Goal: Information Seeking & Learning: Learn about a topic

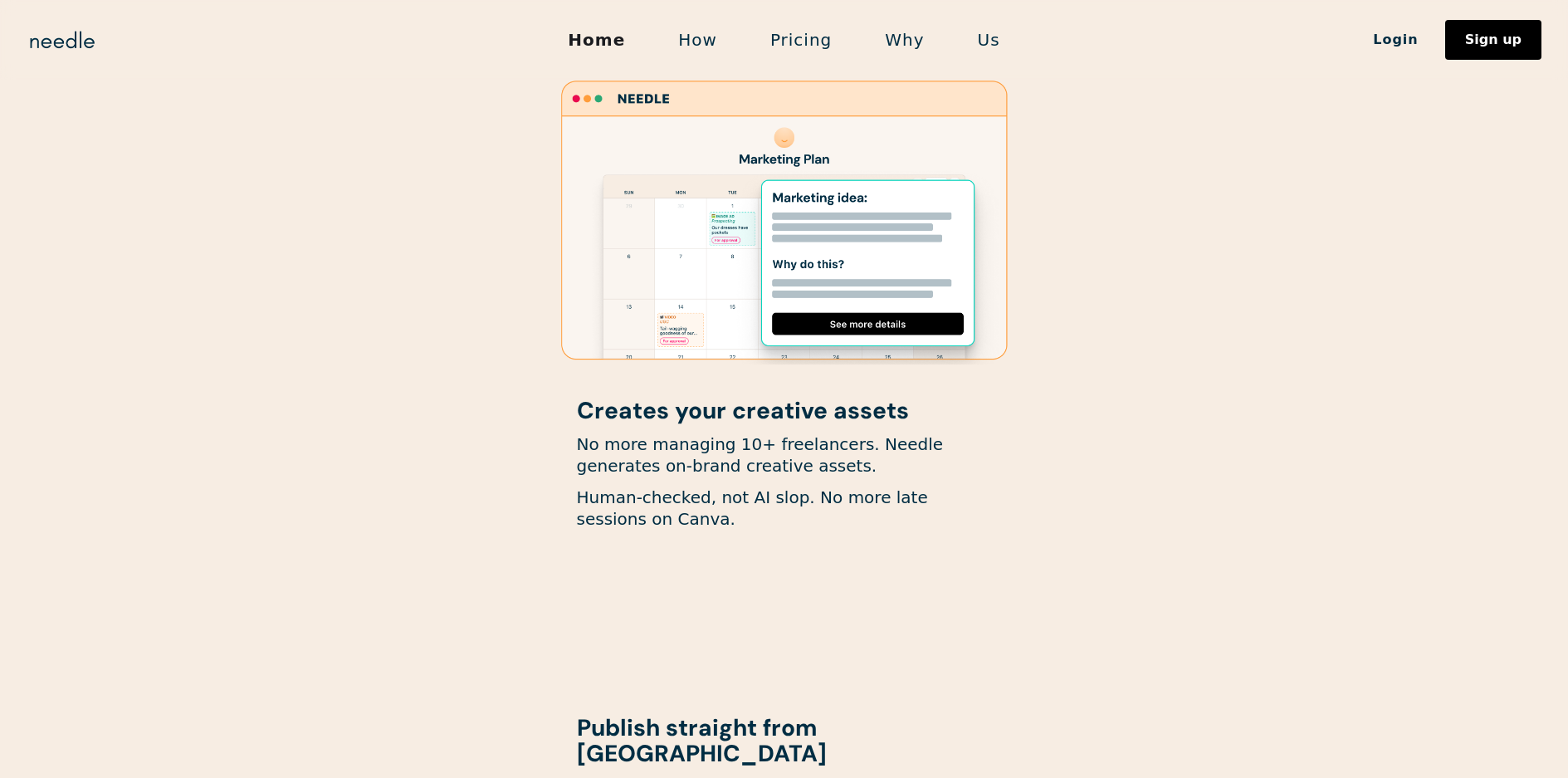
scroll to position [1328, 0]
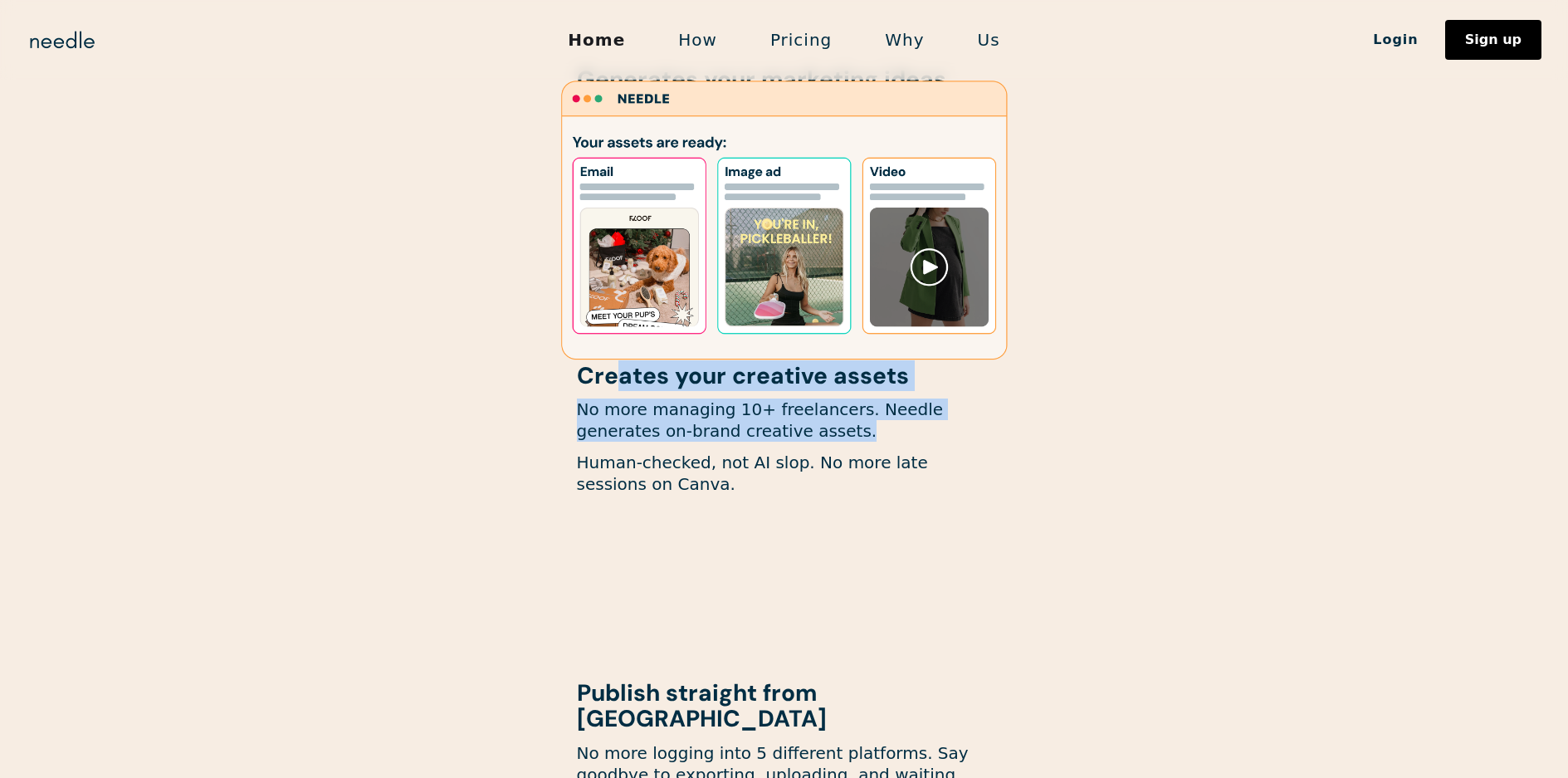
drag, startPoint x: 612, startPoint y: 377, endPoint x: 762, endPoint y: 450, distance: 166.8
click at [761, 447] on div "Creates your creative assets No more managing 10+ freelancers. Needle generates…" at bounding box center [784, 439] width 415 height 152
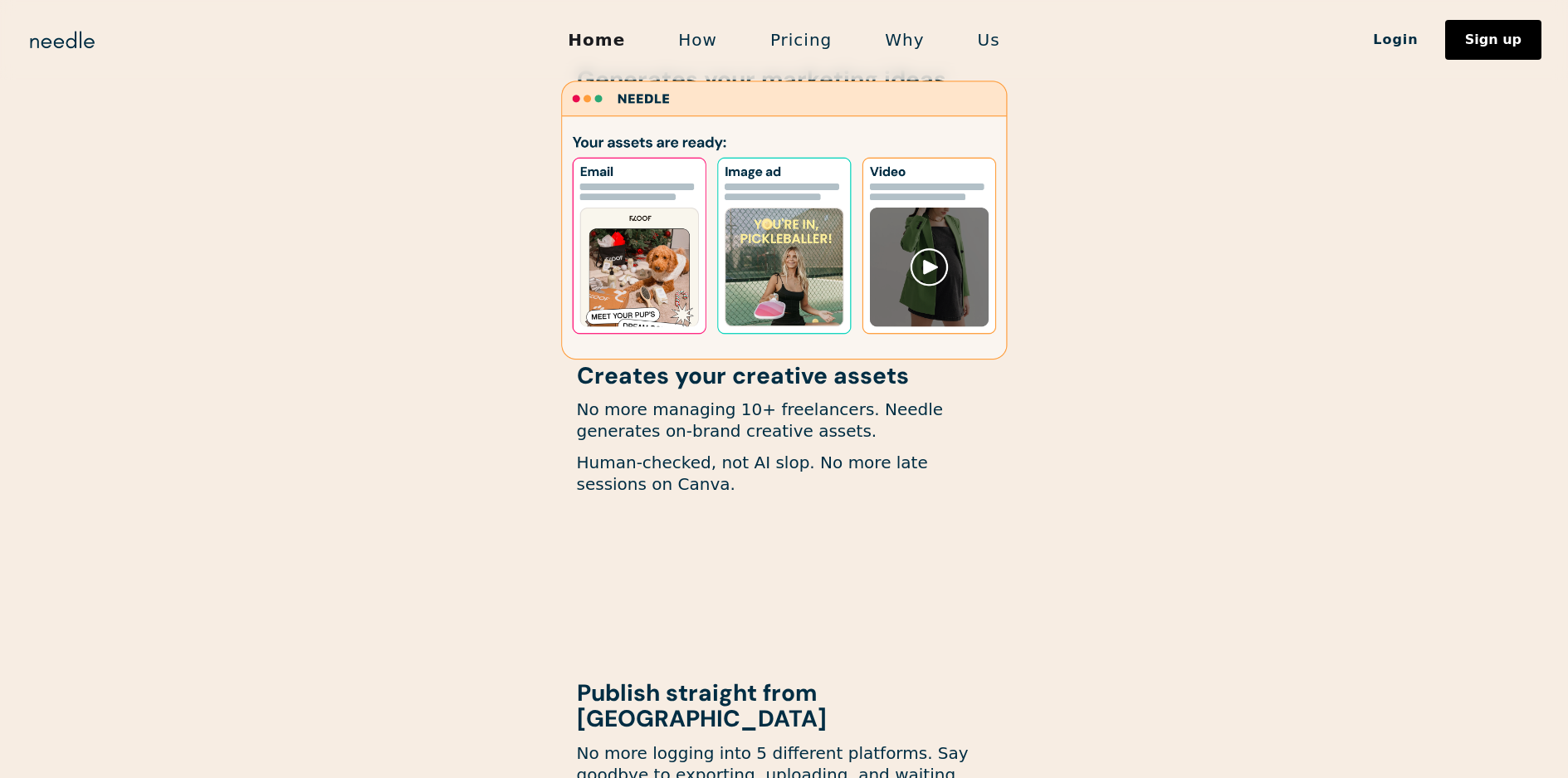
drag, startPoint x: 742, startPoint y: 499, endPoint x: 723, endPoint y: 483, distance: 24.8
click at [738, 500] on div "Creates your creative assets No more managing 10+ freelancers. Needle generates…" at bounding box center [784, 439] width 415 height 152
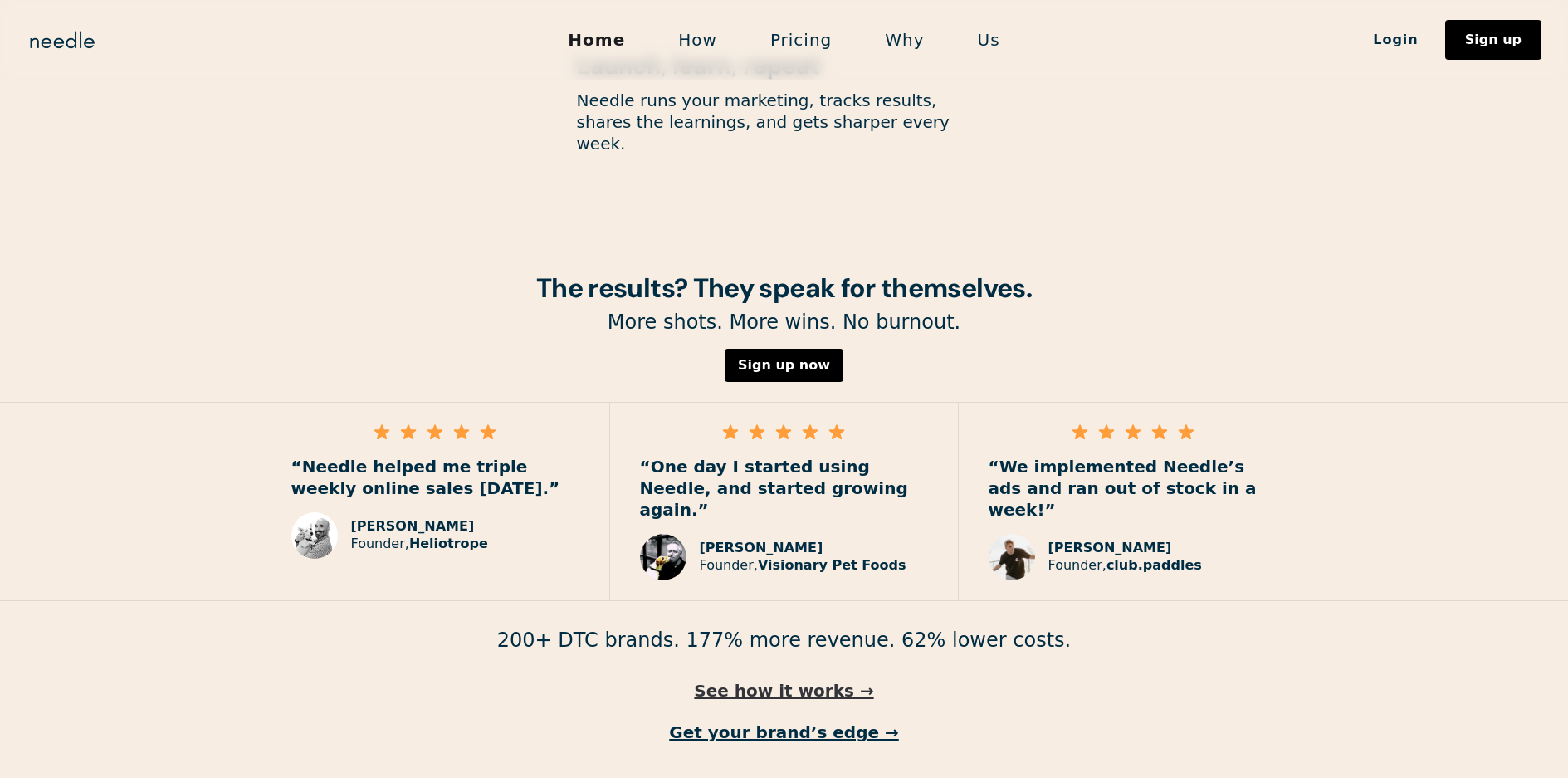
scroll to position [2269, 0]
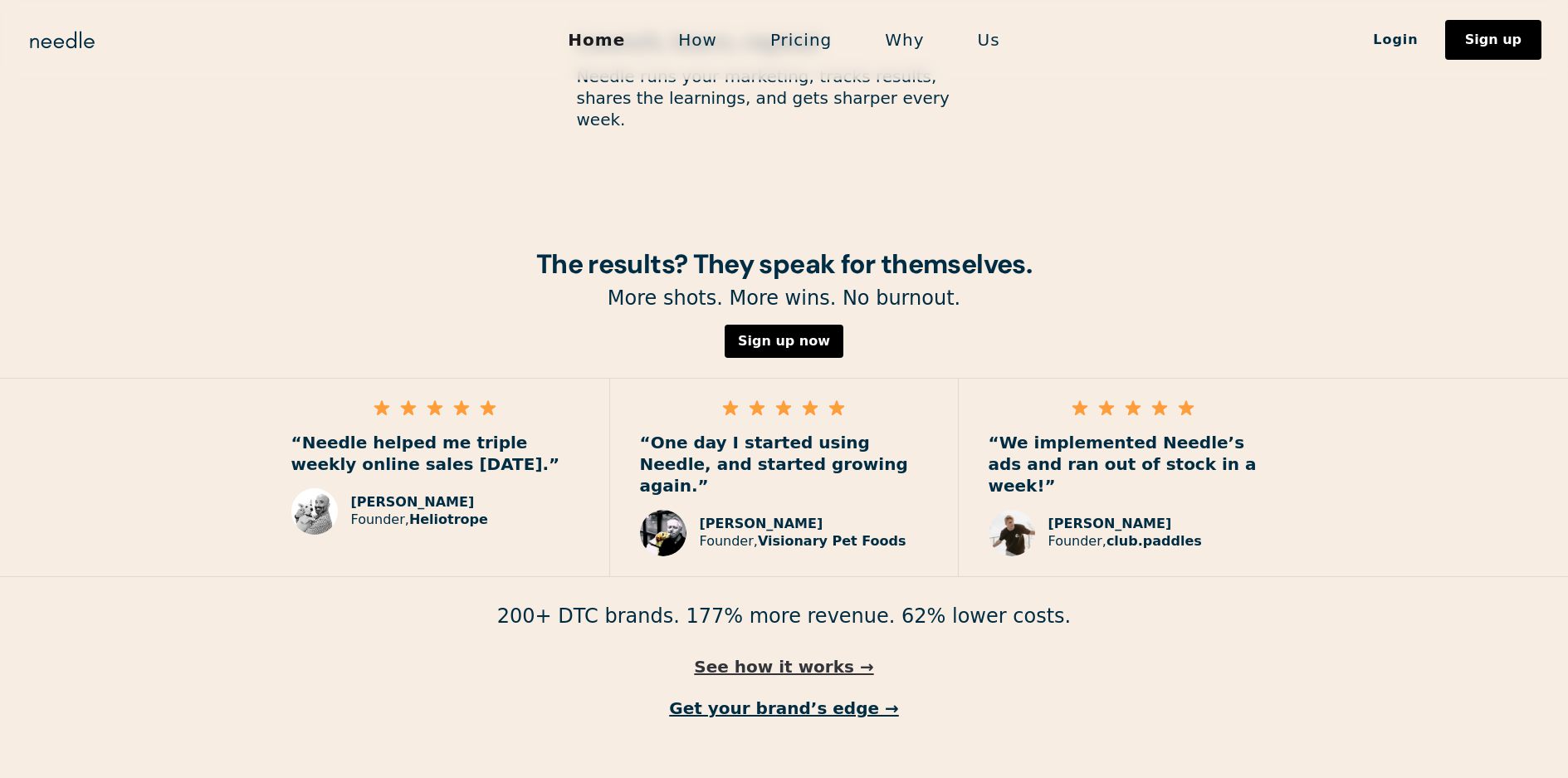
click at [805, 655] on link "See how it works →" at bounding box center [784, 666] width 1568 height 22
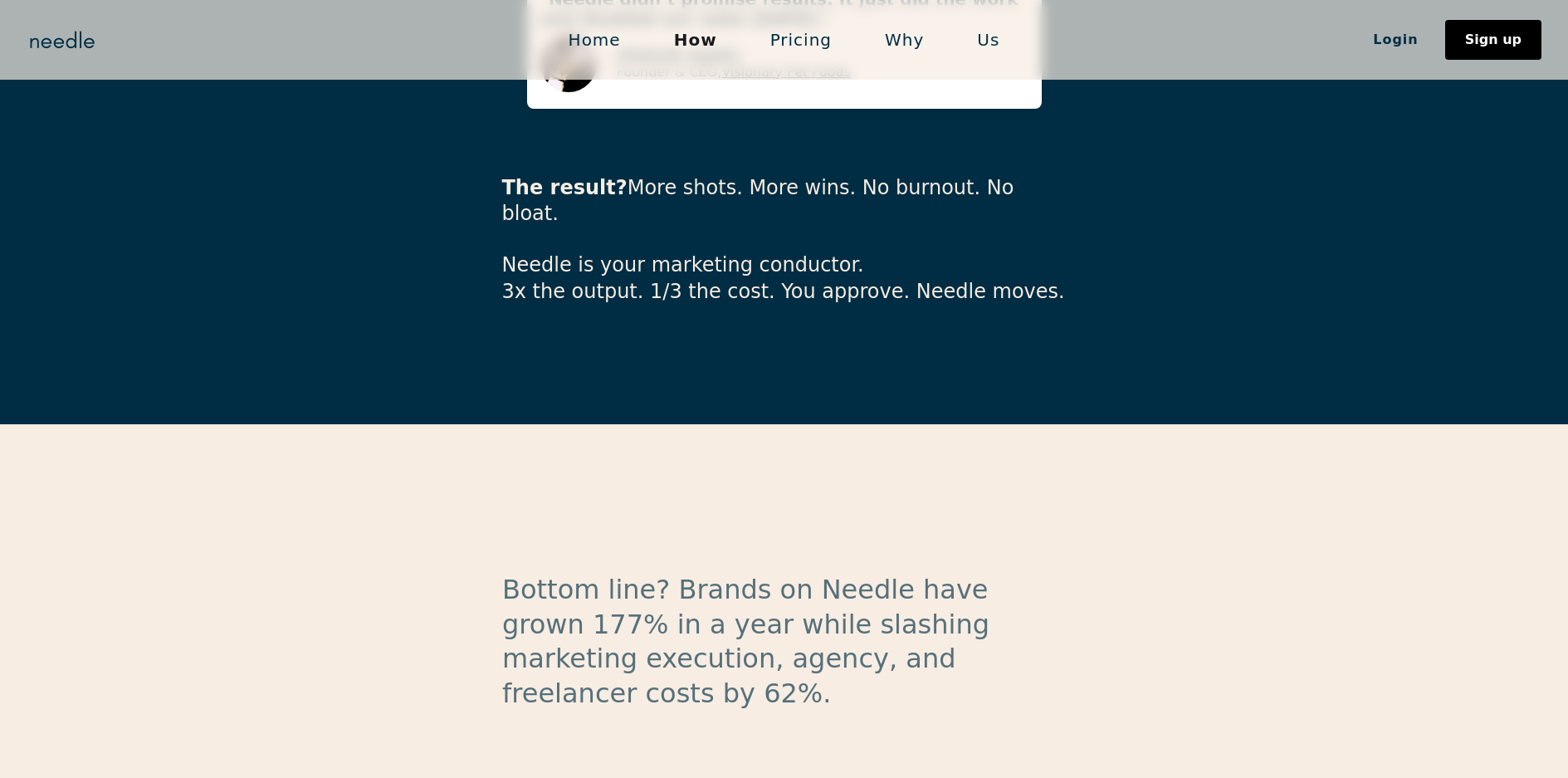
scroll to position [3983, 0]
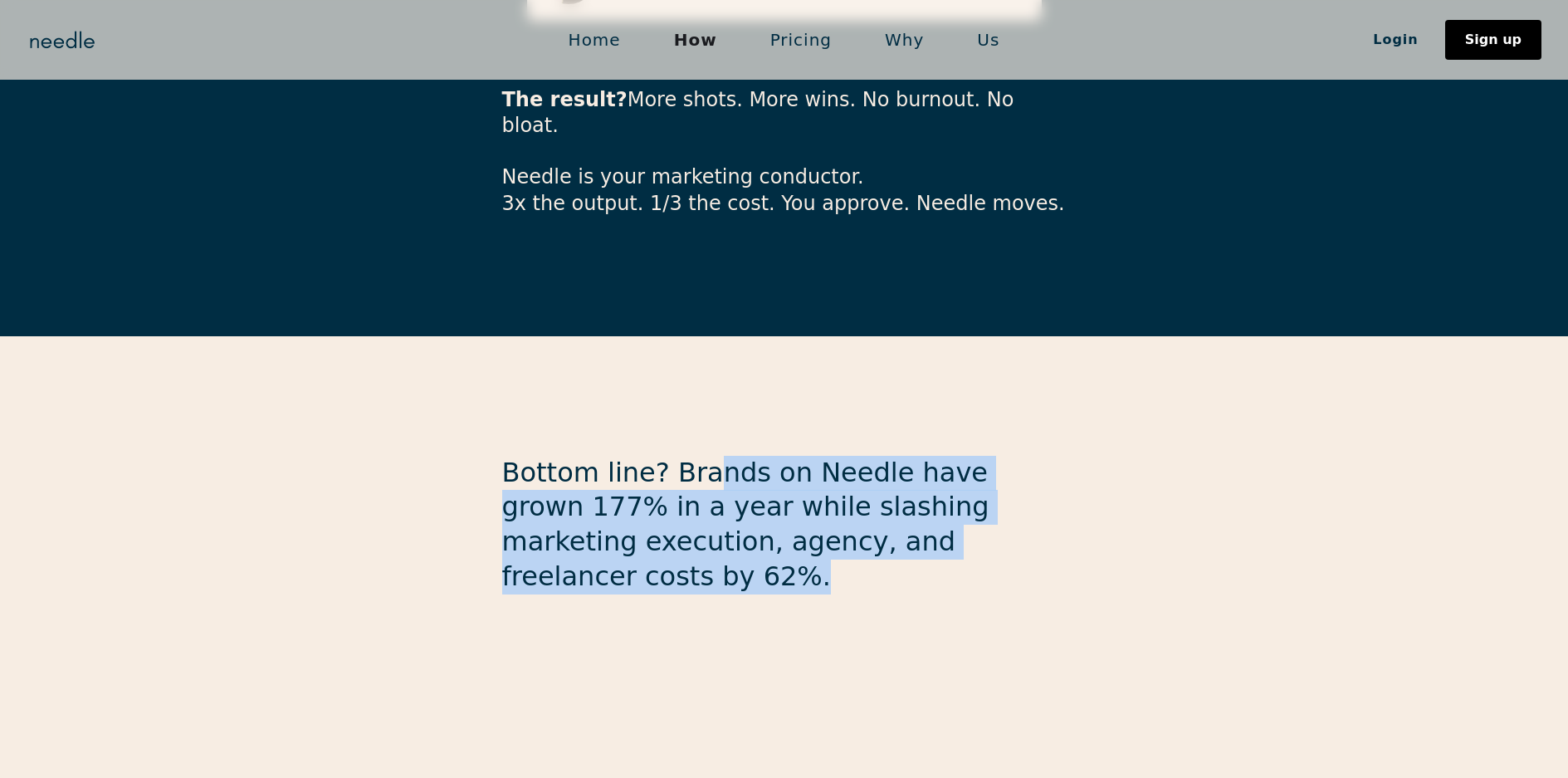
drag, startPoint x: 690, startPoint y: 340, endPoint x: 1093, endPoint y: 411, distance: 409.2
drag, startPoint x: 1093, startPoint y: 393, endPoint x: 1037, endPoint y: 374, distance: 59.1
click at [814, 456] on p "Bottom line? Brands on Needle have grown 177% in a year while slashing marketin…" at bounding box center [784, 525] width 564 height 138
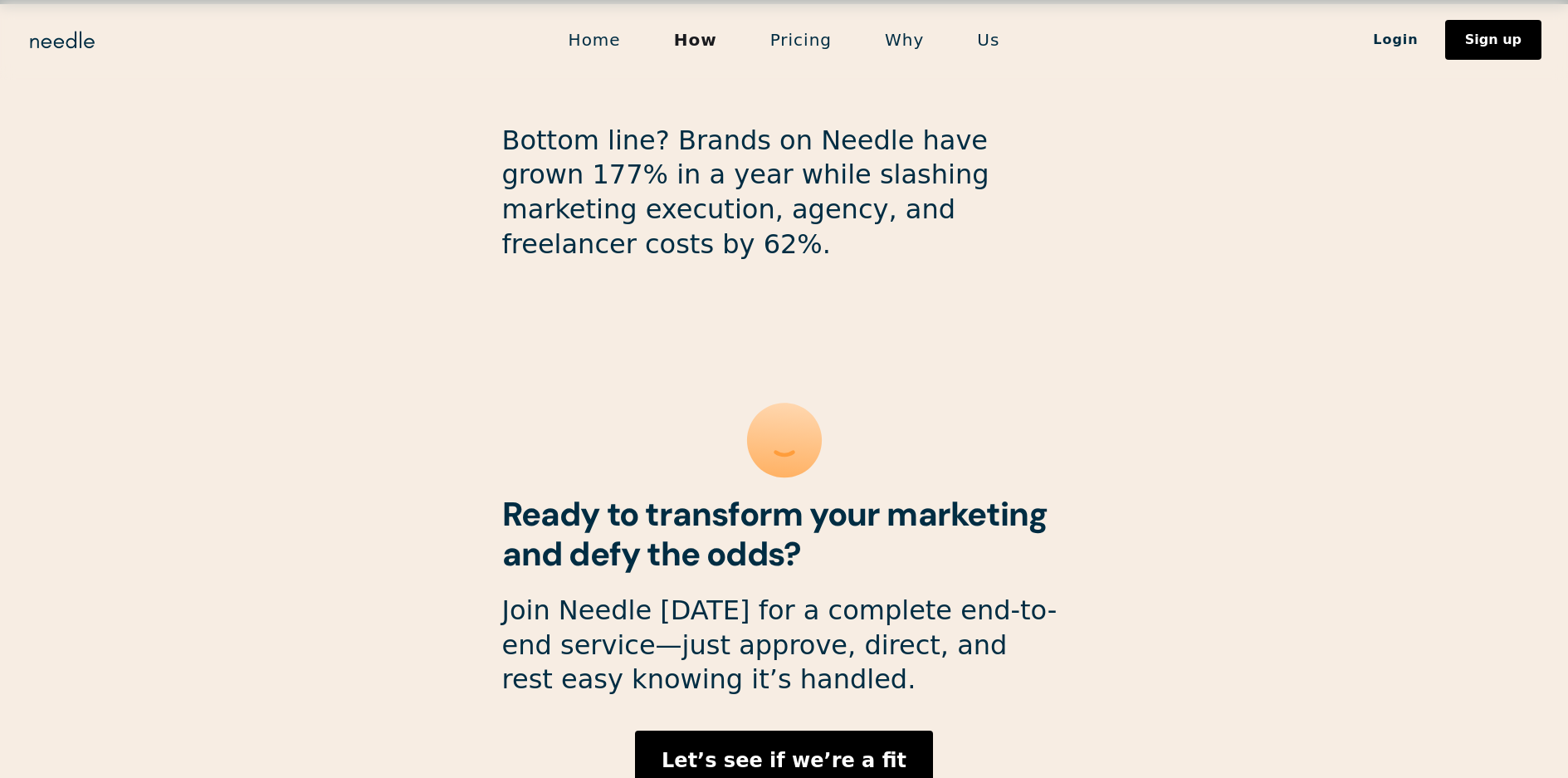
scroll to position [4366, 0]
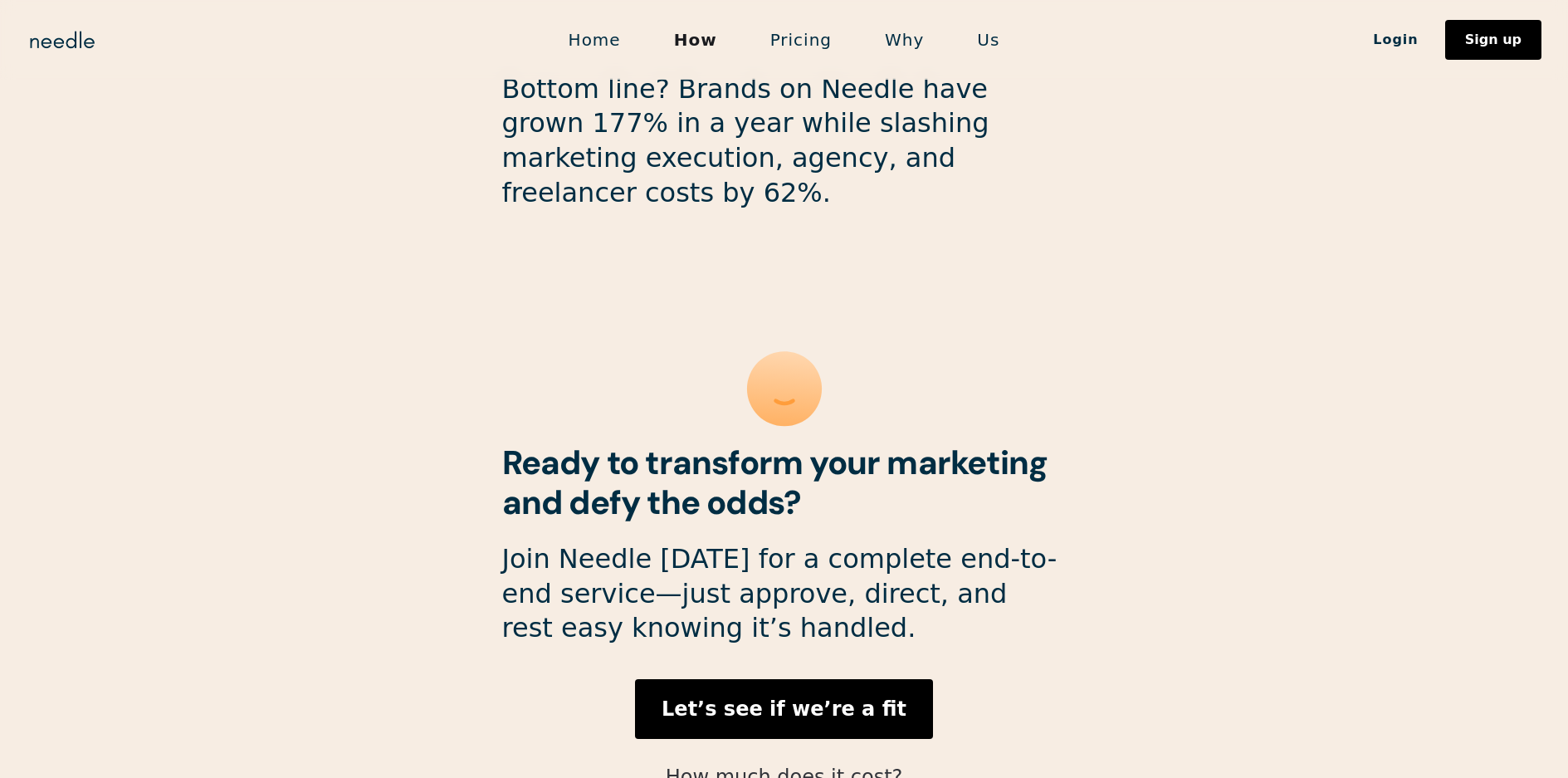
click at [828, 765] on link "How much does it cost?" at bounding box center [784, 777] width 238 height 24
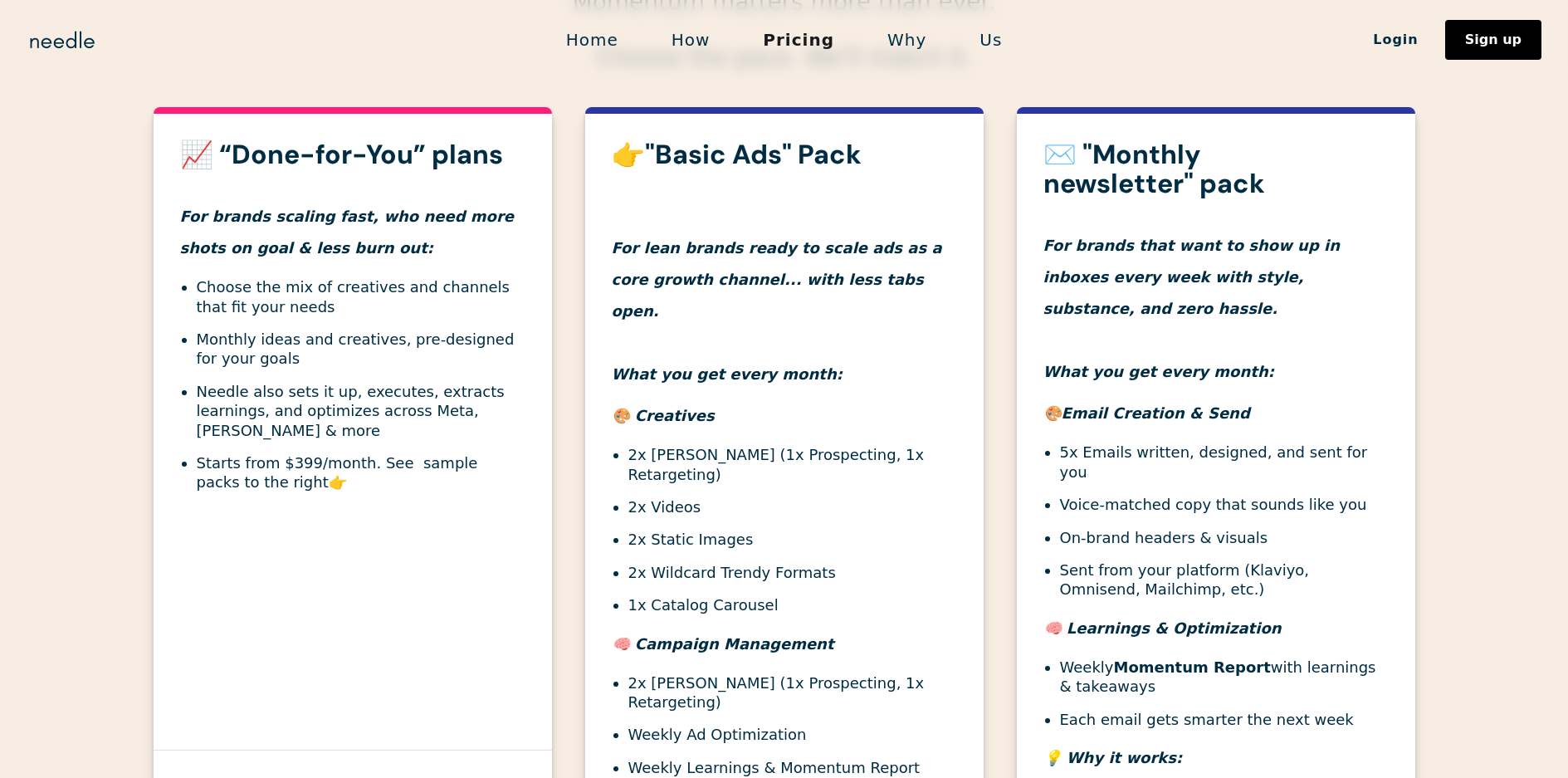
scroll to position [581, 0]
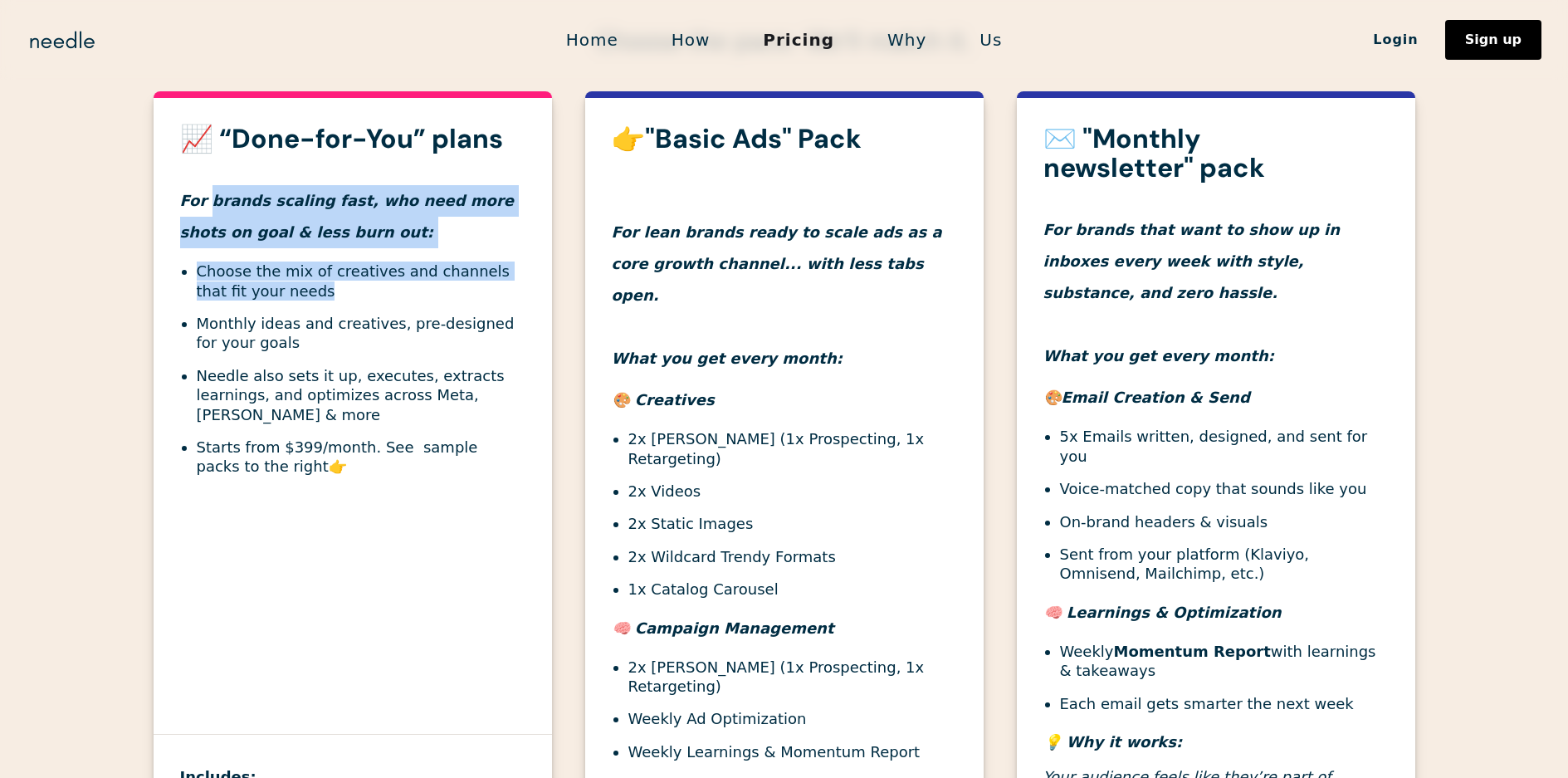
drag, startPoint x: 205, startPoint y: 200, endPoint x: 370, endPoint y: 345, distance: 219.7
click at [312, 310] on div "📈 “Done-for-You” plans For brands scaling fast, who need more shots on goal & l…" at bounding box center [352, 315] width 398 height 382
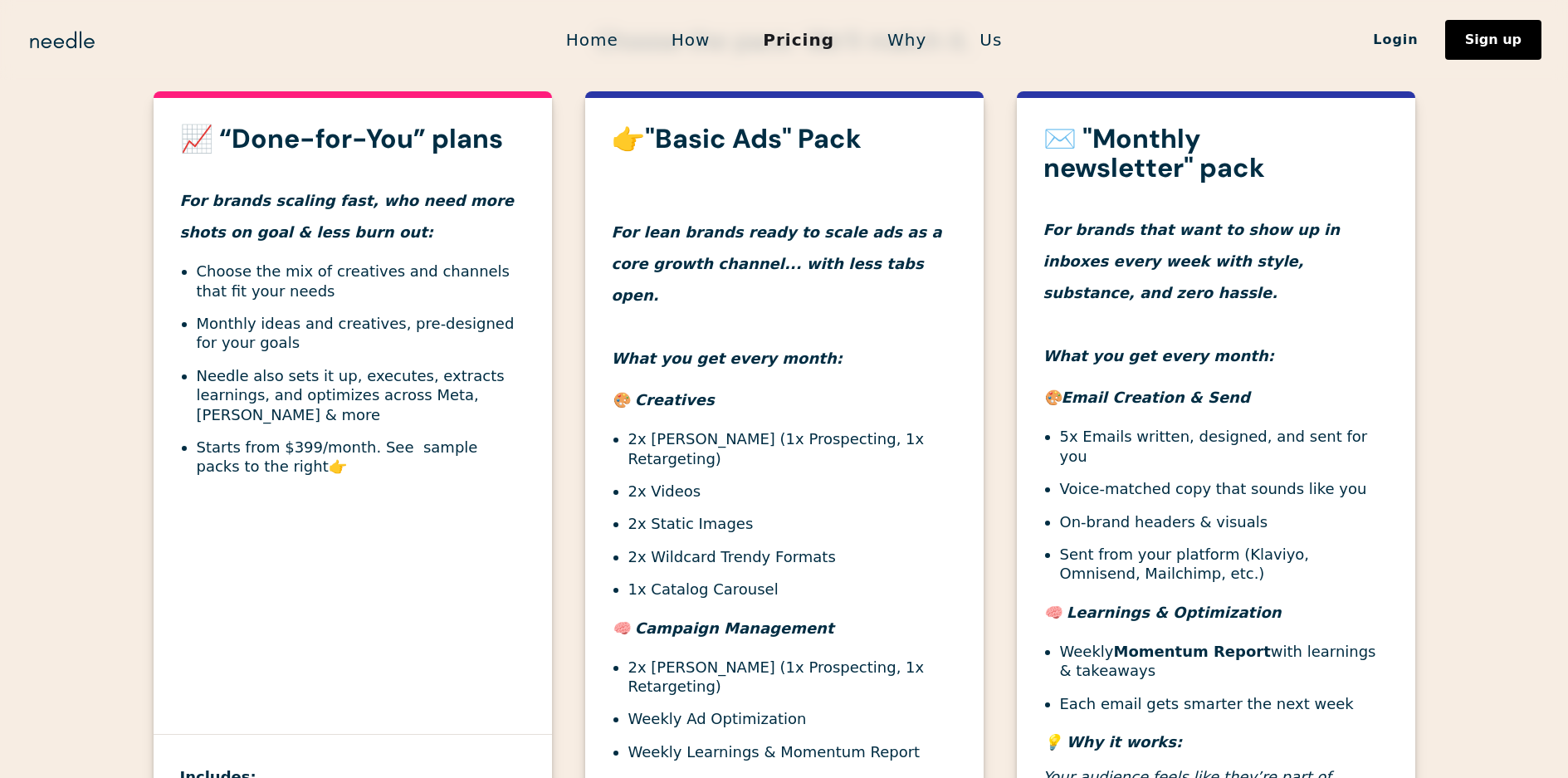
click at [377, 465] on li "Starts from $399/month. See sample packs to the right 👉" at bounding box center [361, 457] width 329 height 39
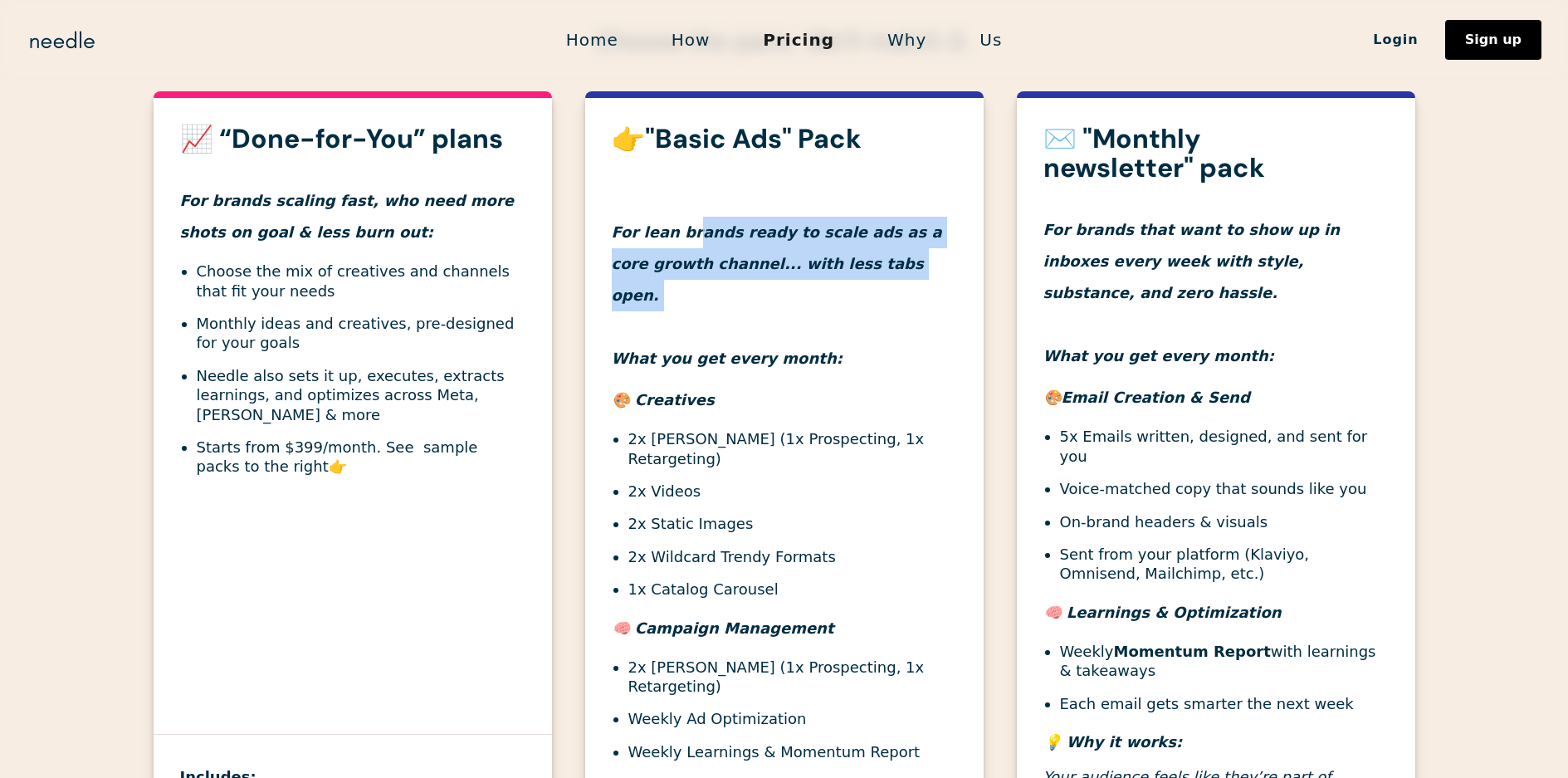
drag, startPoint x: 692, startPoint y: 237, endPoint x: 883, endPoint y: 284, distance: 196.7
click at [883, 284] on h4 "For lean brands ready to scale ads as a core growth channel... with less tabs o…" at bounding box center [784, 263] width 345 height 221
click at [883, 286] on h4 "For lean brands ready to scale ads as a core growth channel... with less tabs o…" at bounding box center [784, 263] width 345 height 221
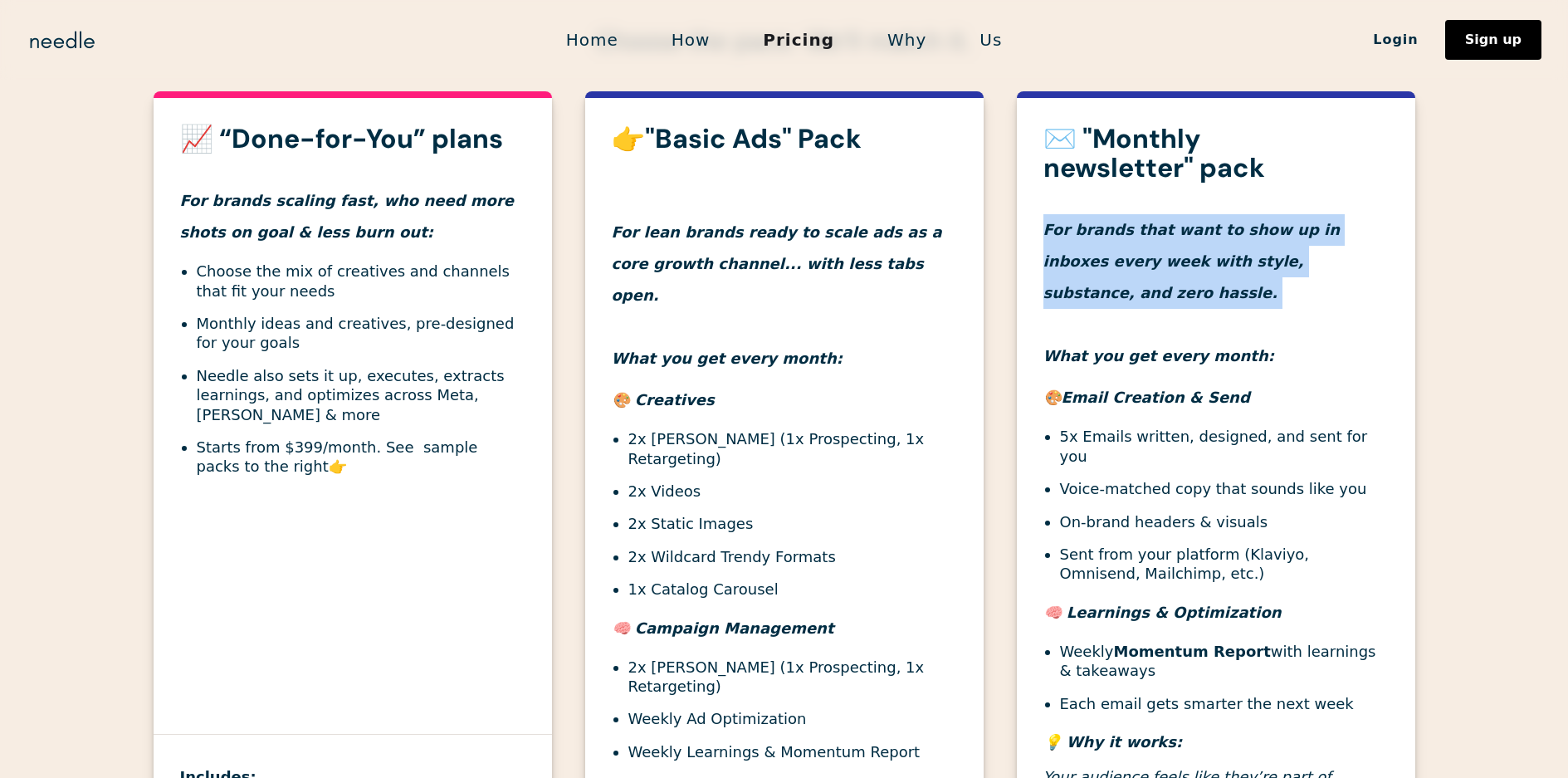
drag, startPoint x: 1040, startPoint y: 229, endPoint x: 1354, endPoint y: 291, distance: 320.1
click at [1354, 291] on div "✉️ "Monthly newsletter" pack For brands that want to show up in inboxes every w…" at bounding box center [1215, 472] width 398 height 695
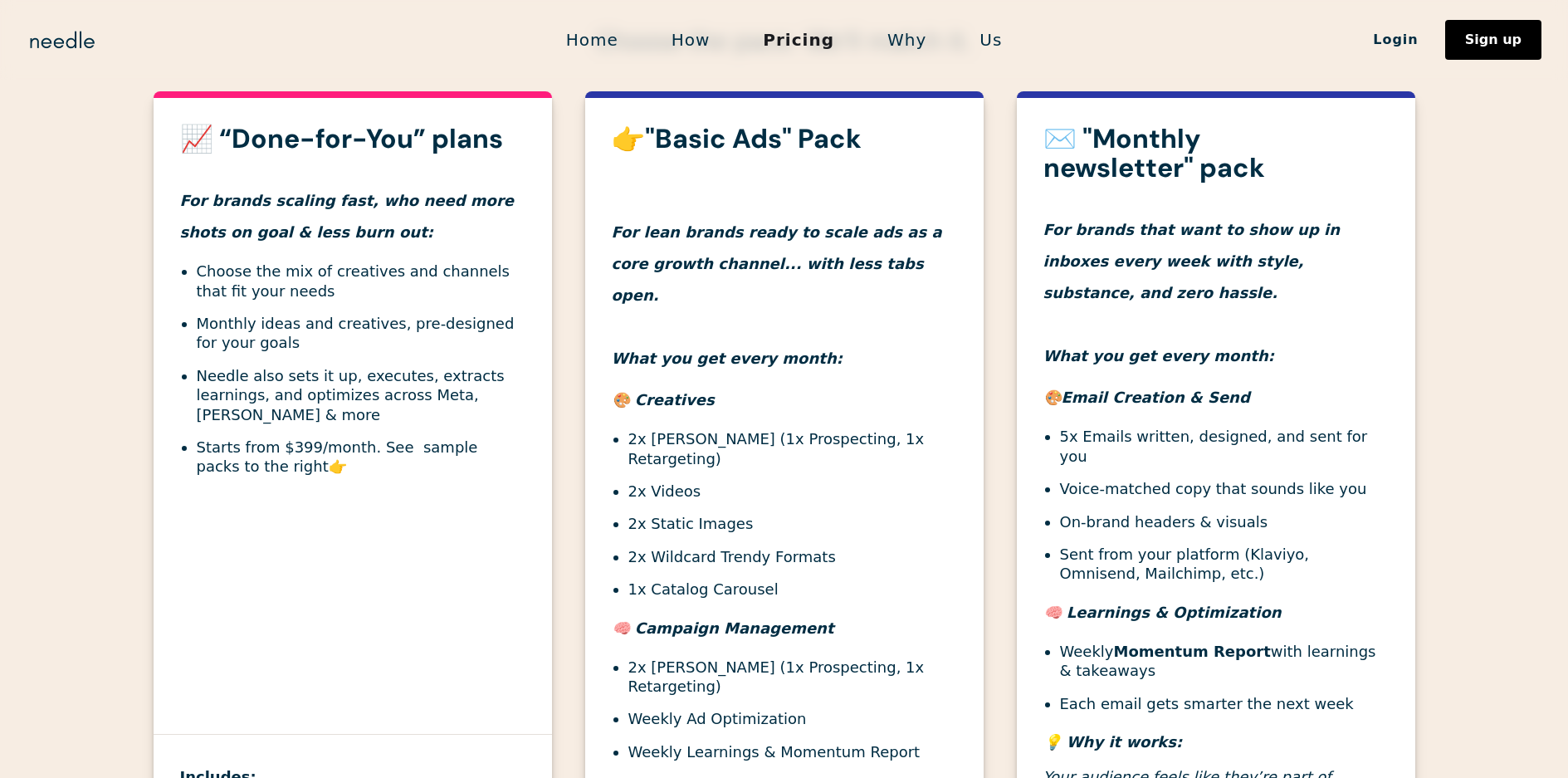
click at [1344, 345] on div "✉️ "Monthly newsletter" pack For brands that want to show up in inboxes every w…" at bounding box center [1215, 472] width 398 height 695
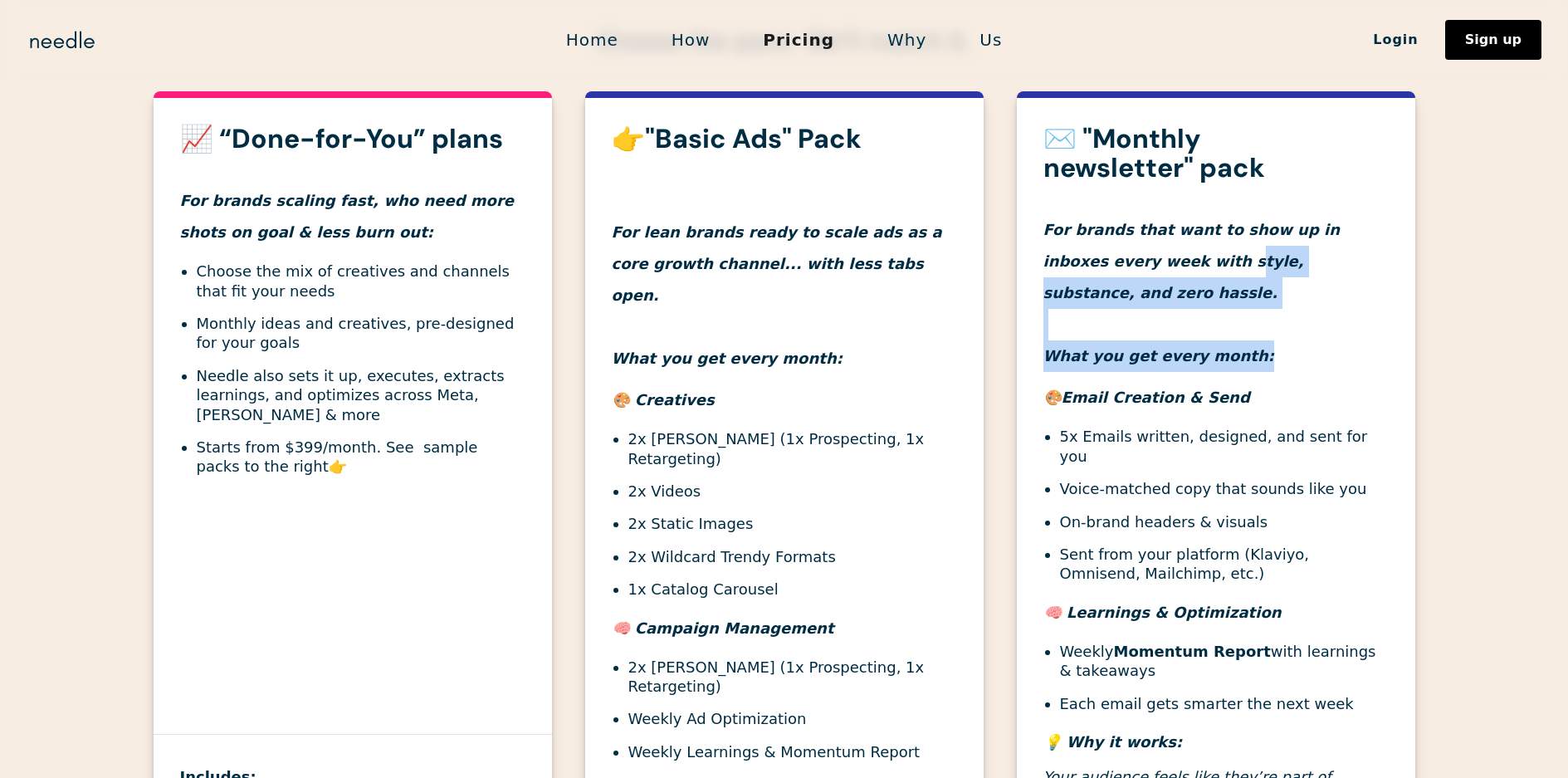
drag, startPoint x: 1123, startPoint y: 263, endPoint x: 1250, endPoint y: 330, distance: 143.6
click at [1250, 330] on h4 "For brands that want to show up in inboxes every week with style, substance, an…" at bounding box center [1215, 277] width 345 height 190
click at [1255, 334] on h4 "For brands that want to show up in inboxes every week with style, substance, an…" at bounding box center [1215, 277] width 345 height 190
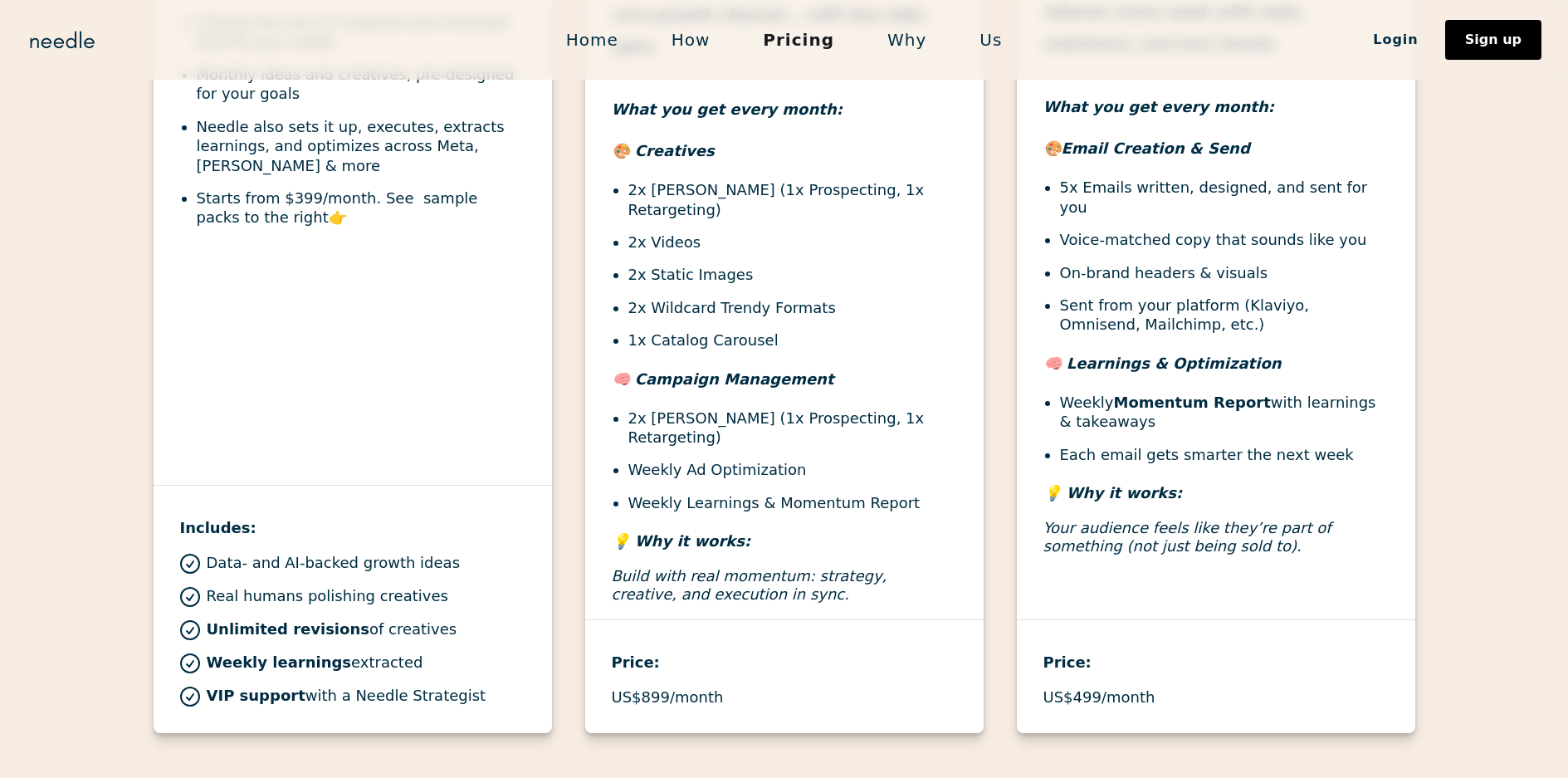
scroll to position [747, 0]
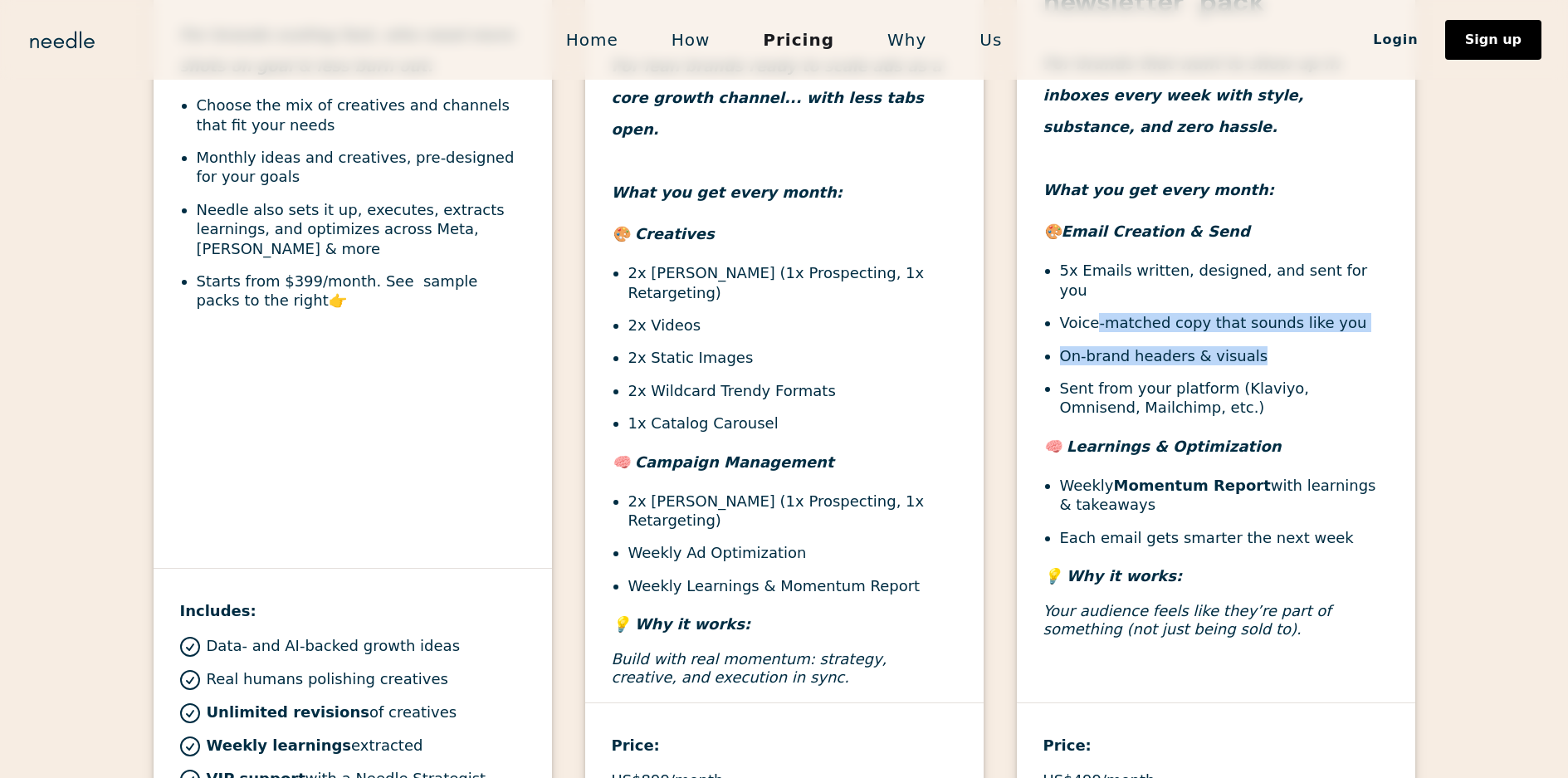
drag, startPoint x: 1094, startPoint y: 272, endPoint x: 1252, endPoint y: 293, distance: 159.4
click at [1254, 292] on ul "5x Emails written, designed, and sent for you Voice-matched copy that sounds li…" at bounding box center [1215, 338] width 345 height 156
click at [1251, 346] on li "On-brand headers & visuals" at bounding box center [1224, 355] width 329 height 19
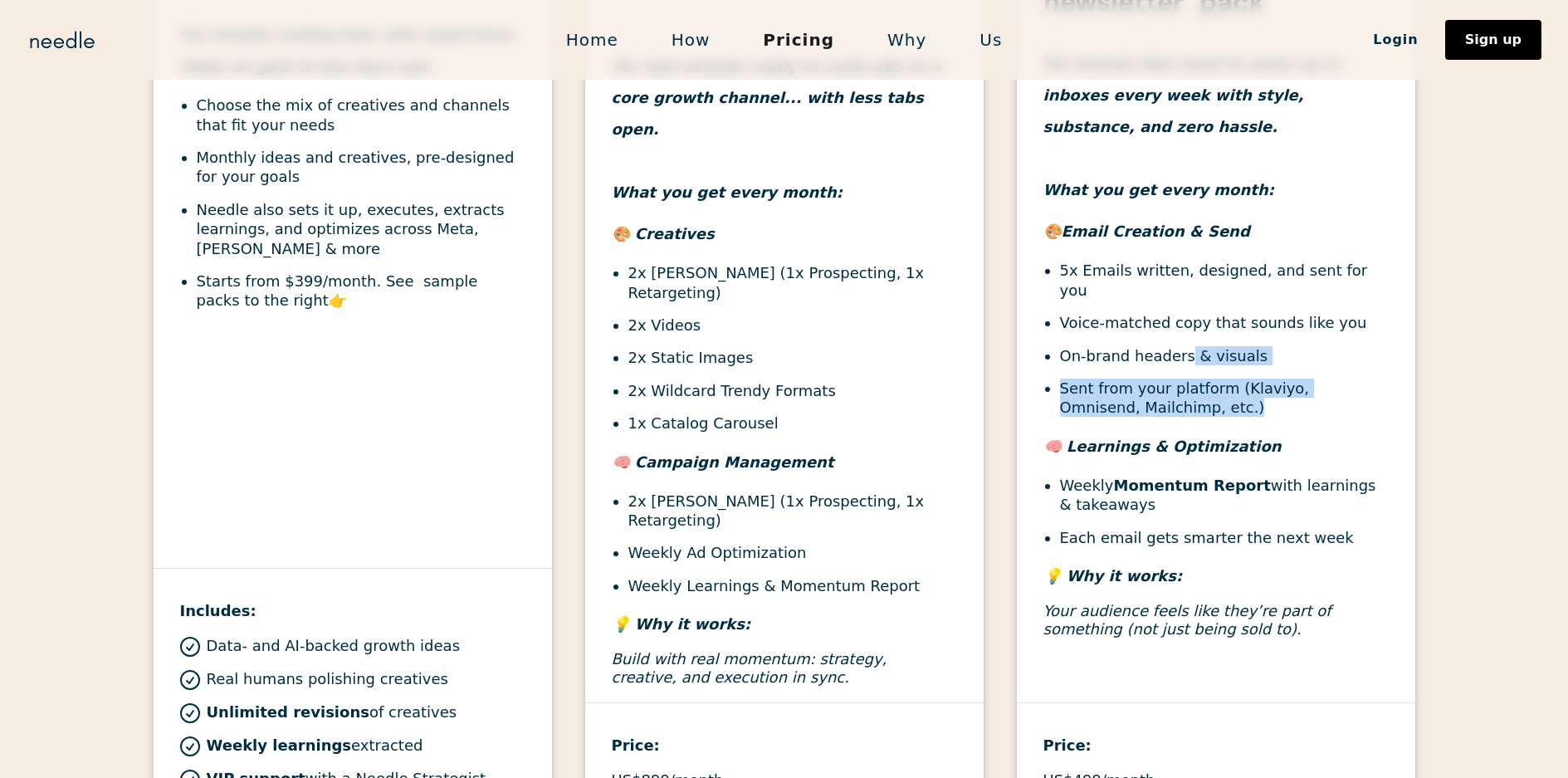
drag, startPoint x: 1184, startPoint y: 325, endPoint x: 1179, endPoint y: 279, distance: 46.3
click at [1179, 279] on ul "5x Emails written, designed, and sent for you Voice-matched copy that sounds li…" at bounding box center [1215, 338] width 345 height 156
click at [1207, 378] on li "Sent from your platform (Klaviyo, Omnisend, Mailchimp, etc.)" at bounding box center [1224, 398] width 329 height 39
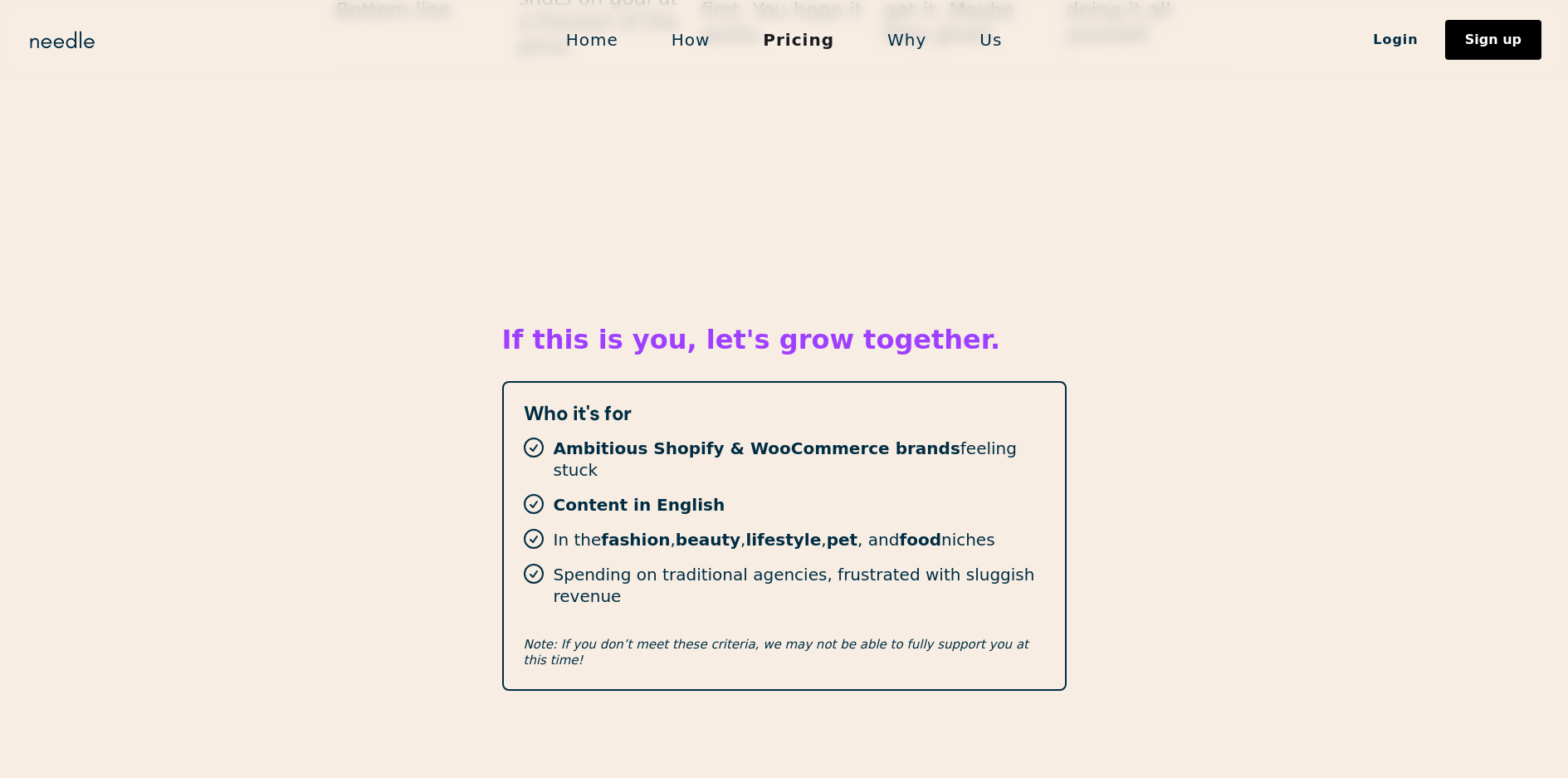
scroll to position [1902, 0]
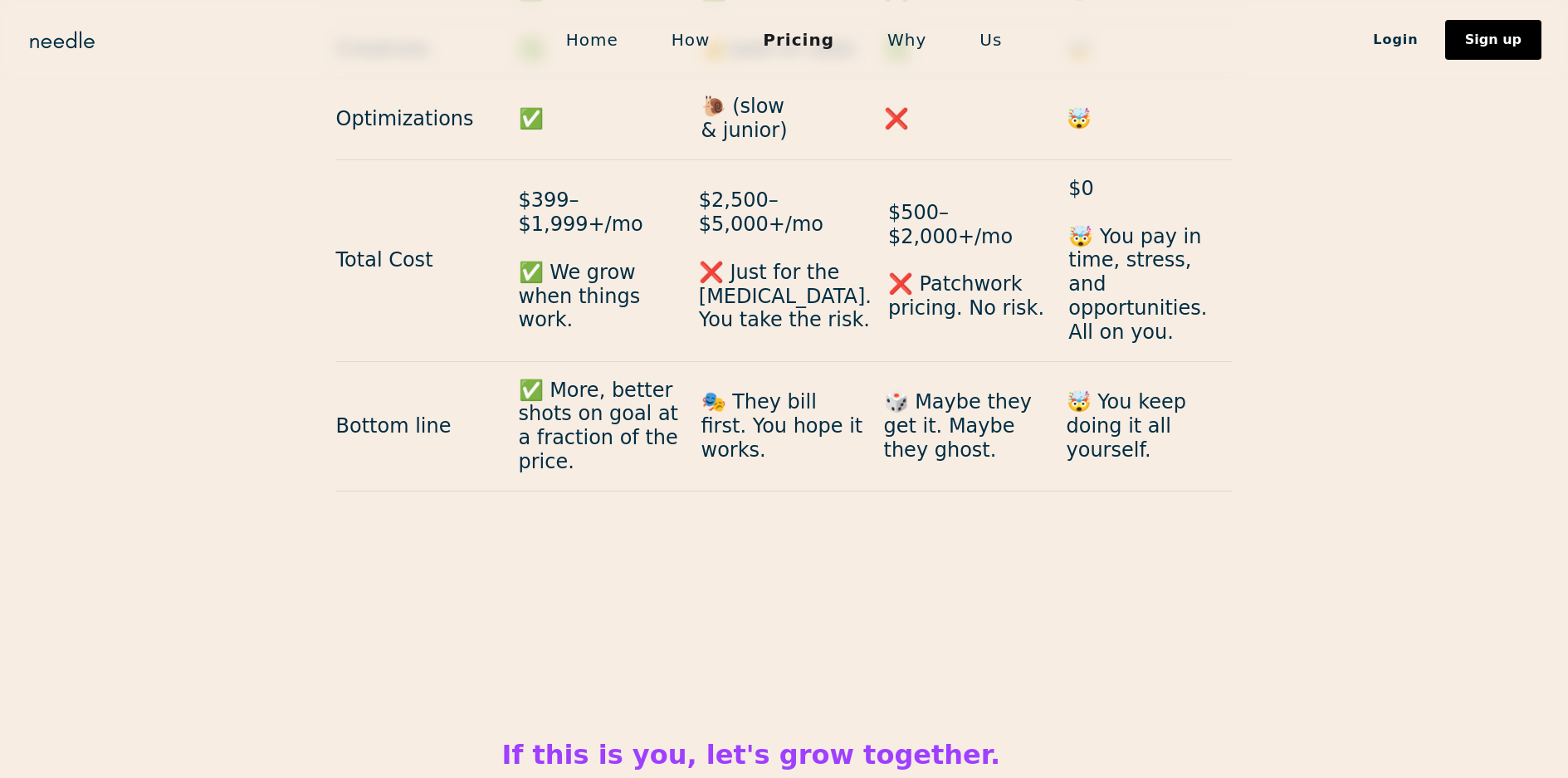
click at [891, 42] on link "Why" at bounding box center [907, 39] width 92 height 34
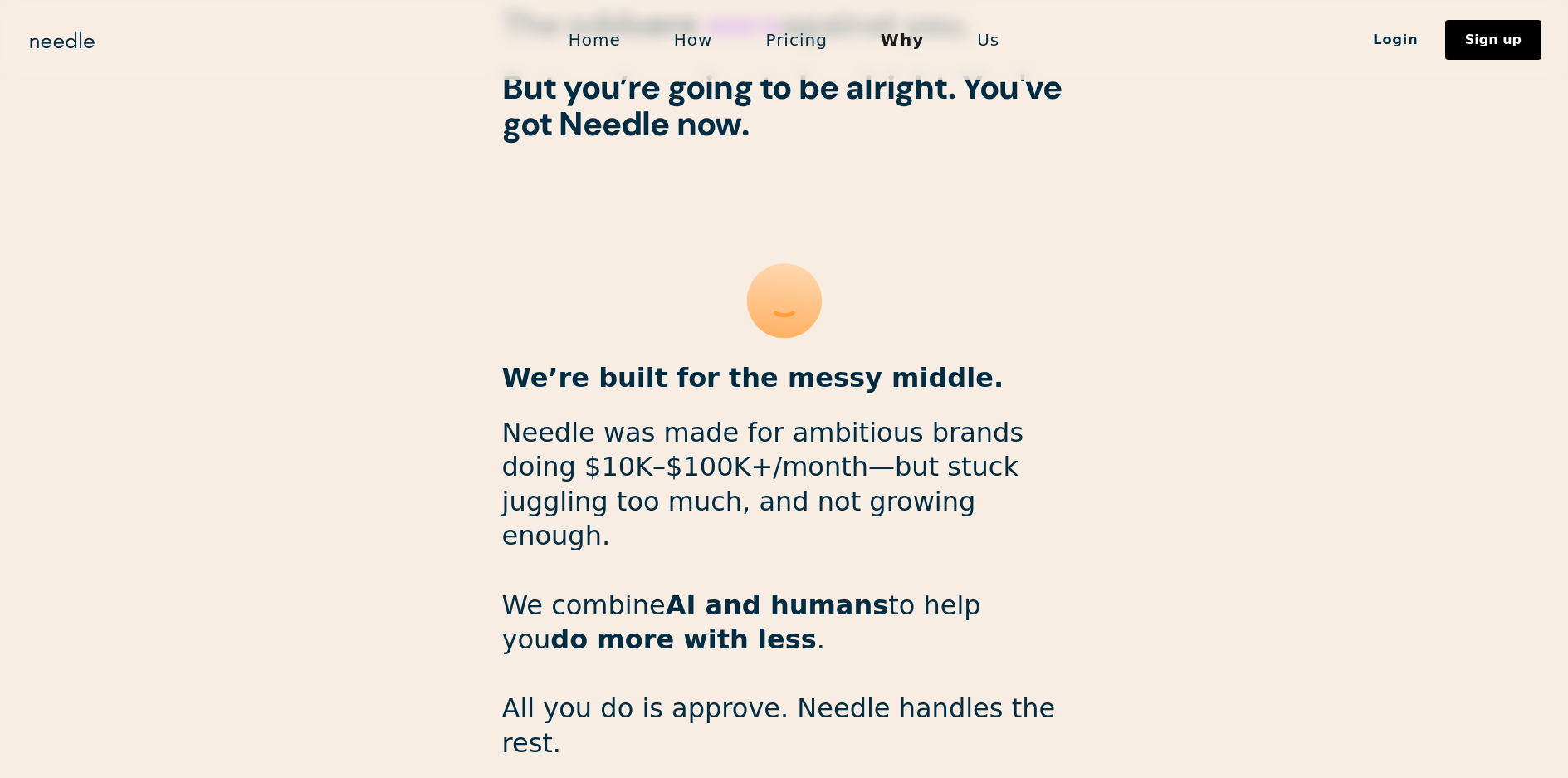
scroll to position [1991, 0]
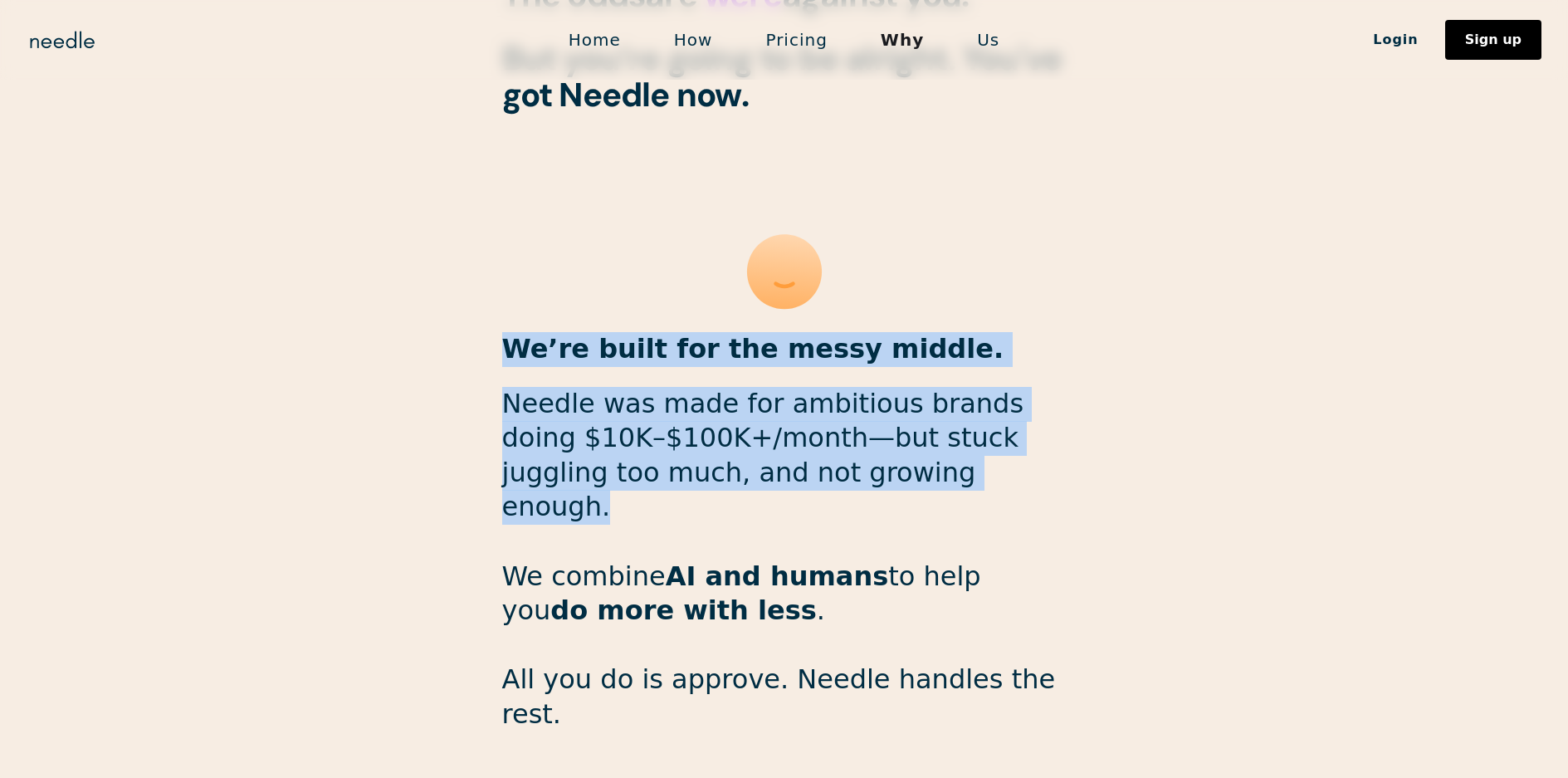
drag, startPoint x: 503, startPoint y: 315, endPoint x: 994, endPoint y: 455, distance: 510.6
click at [1029, 463] on p "Needle was made for ambitious brands doing $10K–$100K+/month—but stuck juggling…" at bounding box center [784, 577] width 564 height 380
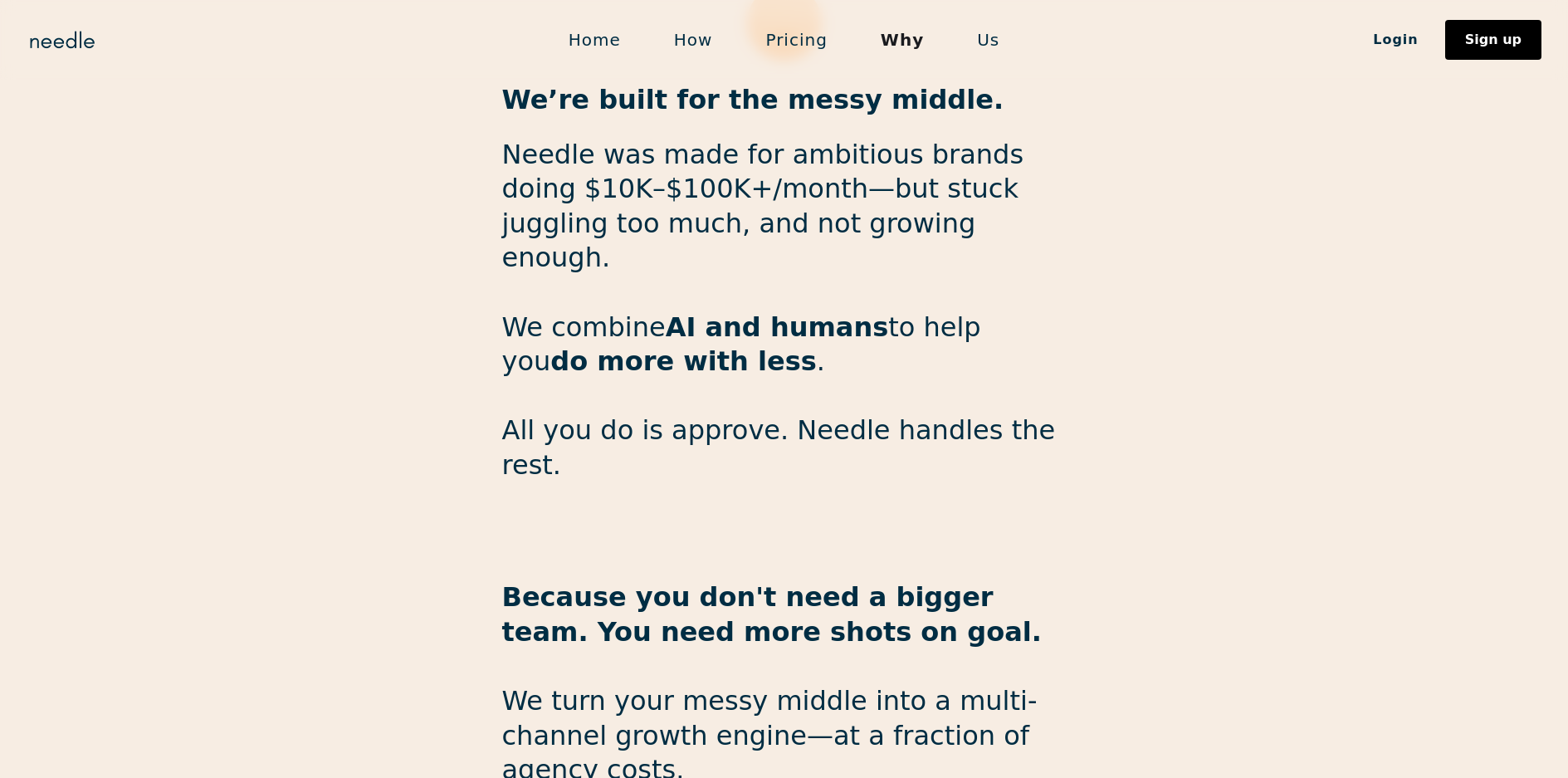
scroll to position [2407, 0]
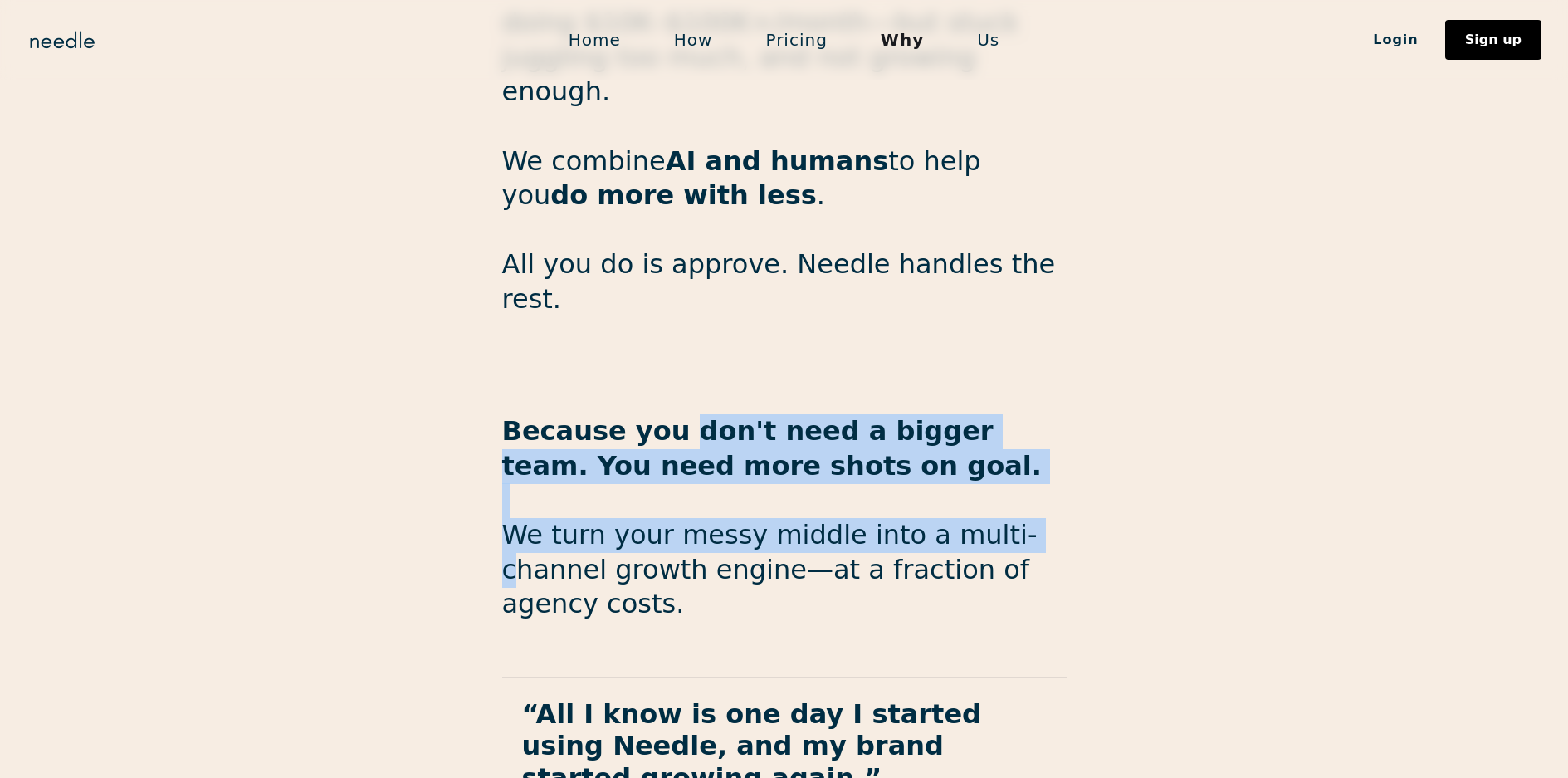
drag, startPoint x: 671, startPoint y: 351, endPoint x: 1104, endPoint y: 461, distance: 446.8
click at [993, 442] on p "Because you don't need a bigger team. You need more shots on goal. We turn your…" at bounding box center [784, 518] width 564 height 207
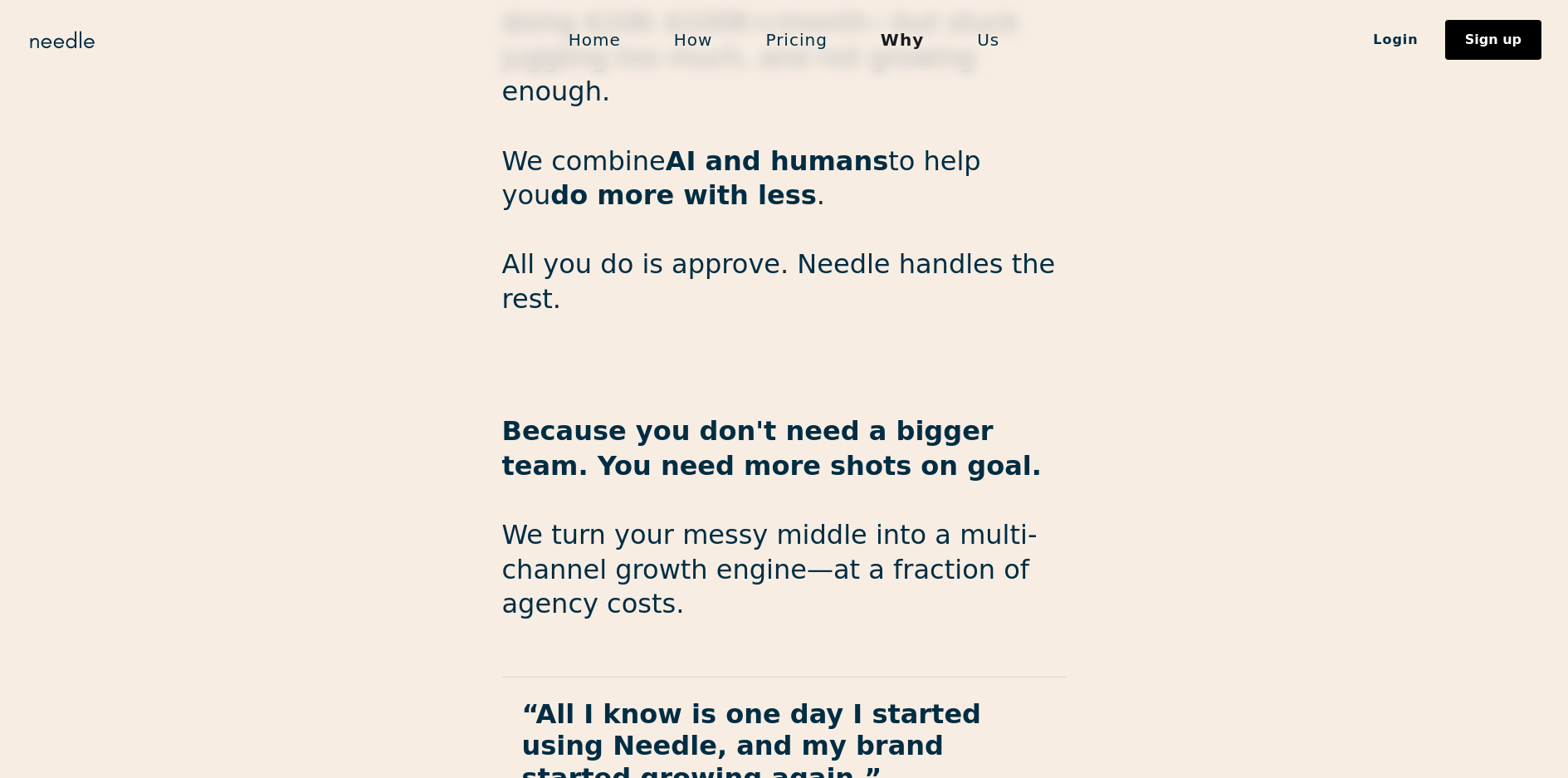
drag, startPoint x: 1207, startPoint y: 459, endPoint x: 1009, endPoint y: 394, distance: 208.4
click at [1208, 458] on section "We’re built for the messy middle. Needle was made for ambitious brands doing $1…" at bounding box center [784, 486] width 1568 height 1377
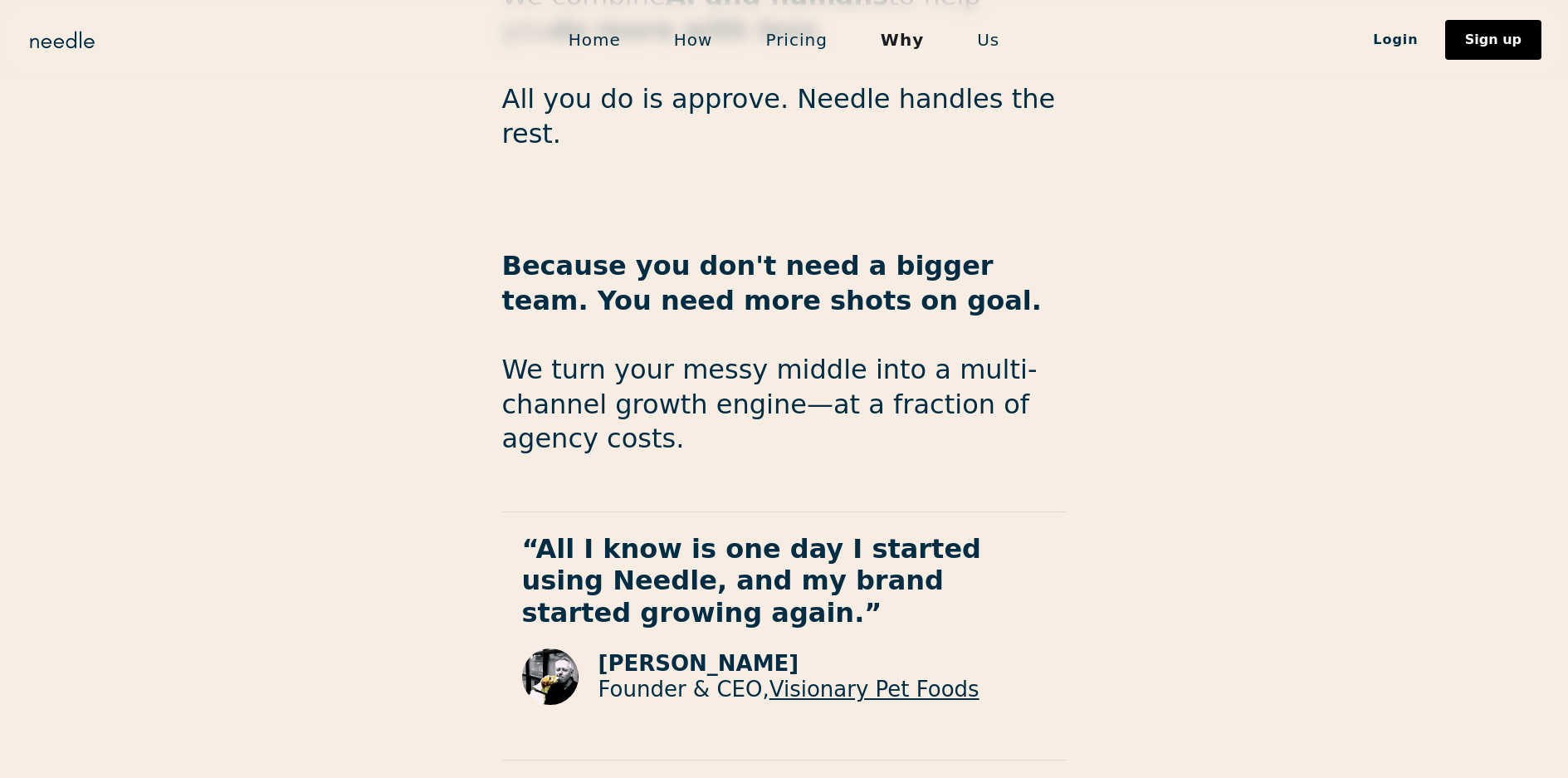
scroll to position [2573, 0]
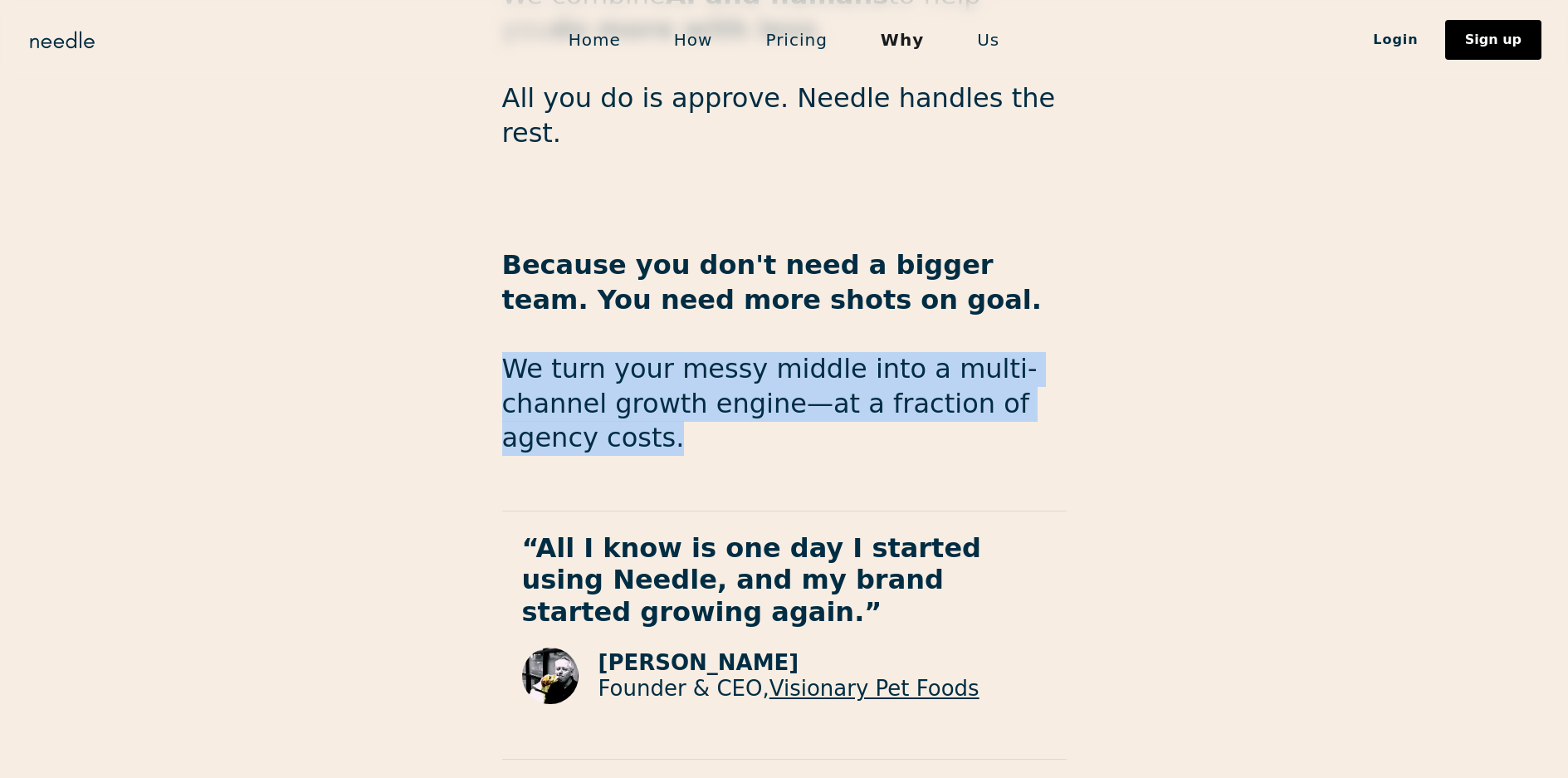
drag, startPoint x: 500, startPoint y: 258, endPoint x: 1200, endPoint y: 357, distance: 707.0
click at [1200, 347] on section "We’re built for the messy middle. Needle was made for ambitious brands doing $1…" at bounding box center [784, 320] width 1568 height 1377
click at [1194, 361] on section "We’re built for the messy middle. Needle was made for ambitious brands doing $1…" at bounding box center [784, 320] width 1568 height 1377
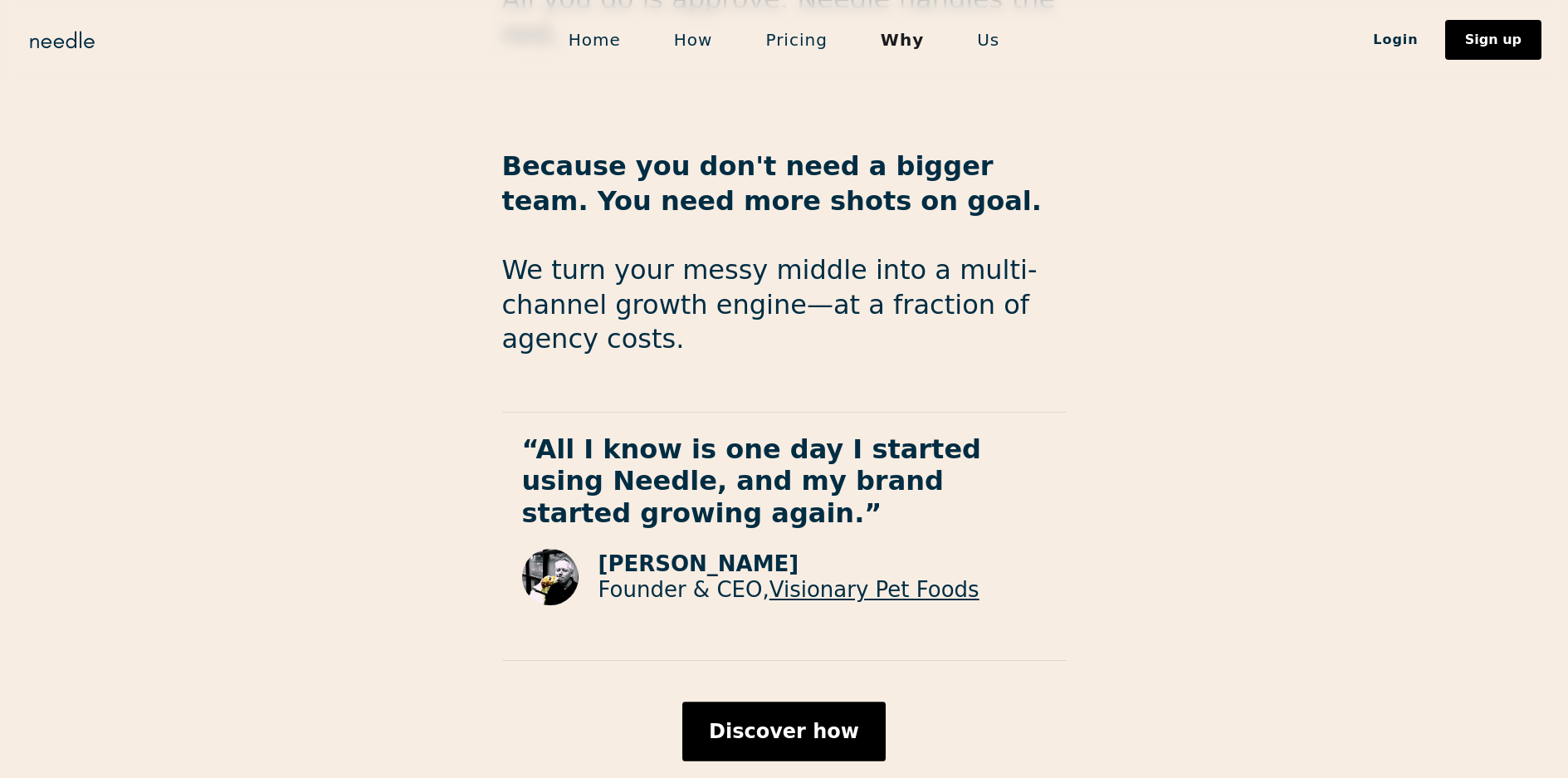
scroll to position [2675, 0]
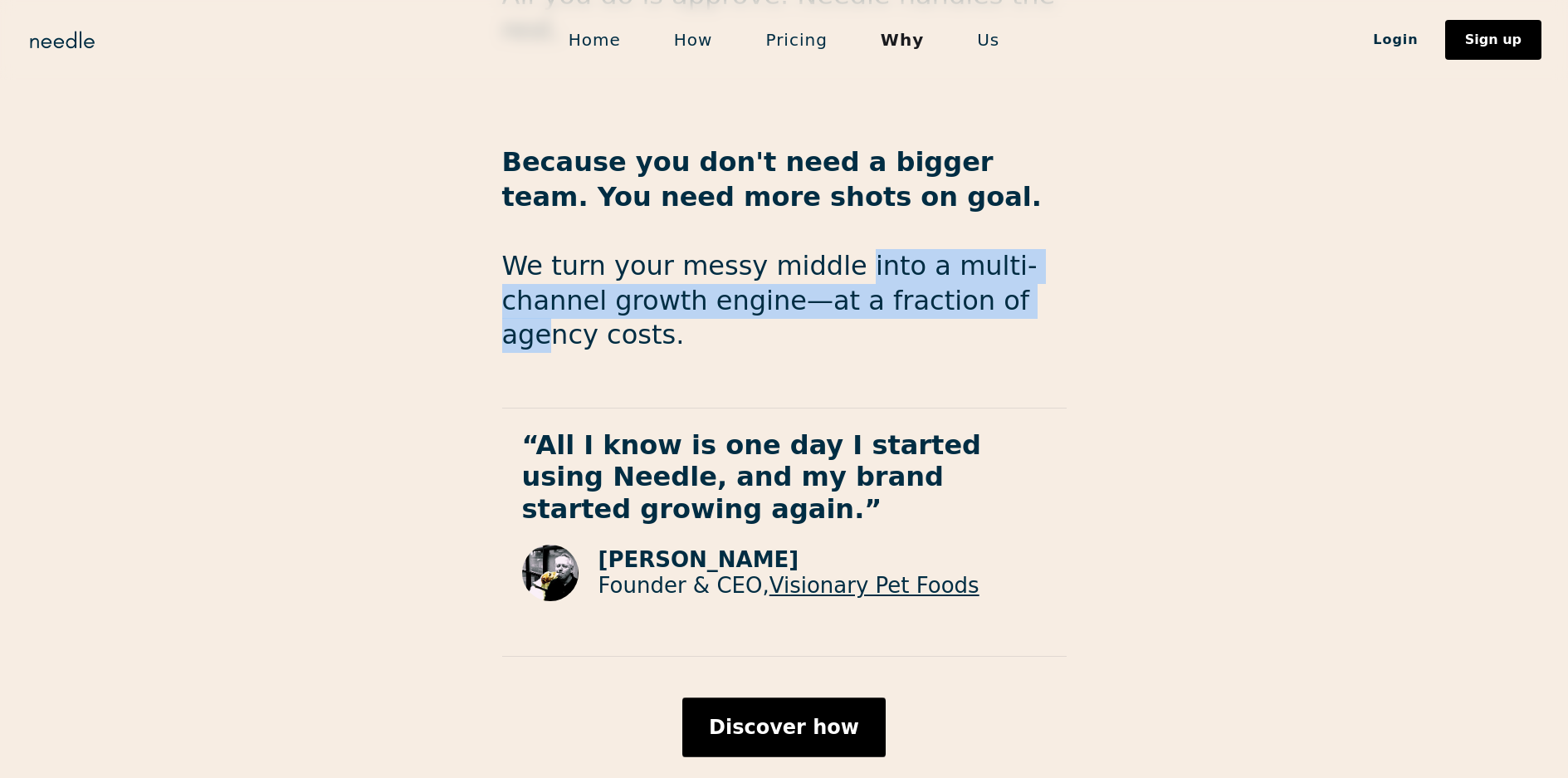
drag, startPoint x: 832, startPoint y: 175, endPoint x: 917, endPoint y: 220, distance: 96.2
click at [917, 220] on p "Because you don't need a bigger team. You need more shots on goal. We turn your…" at bounding box center [784, 249] width 564 height 207
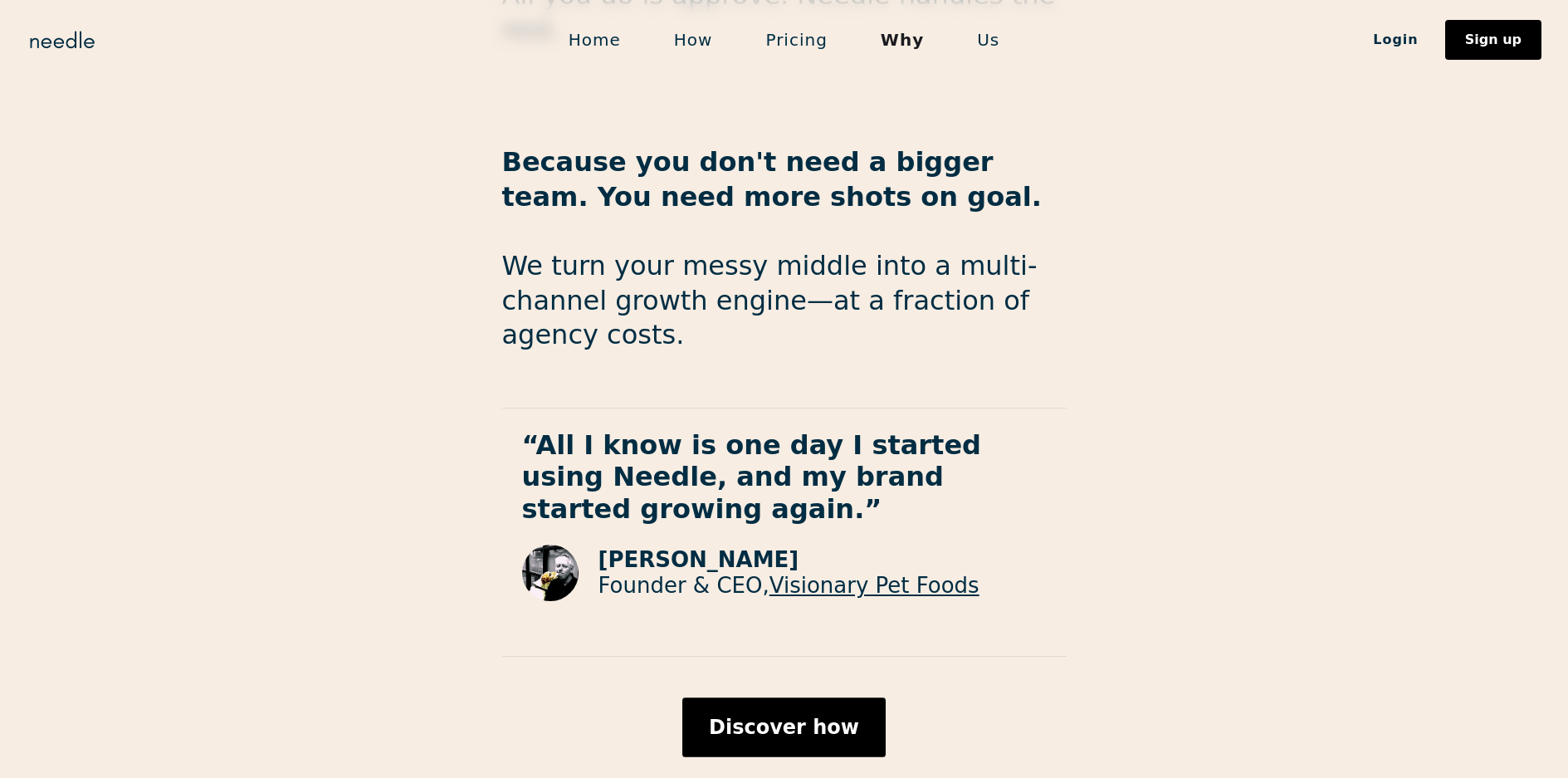
click at [1144, 258] on section "We’re built for the messy middle. Needle was made for ambitious brands doing $1…" at bounding box center [784, 217] width 1568 height 1377
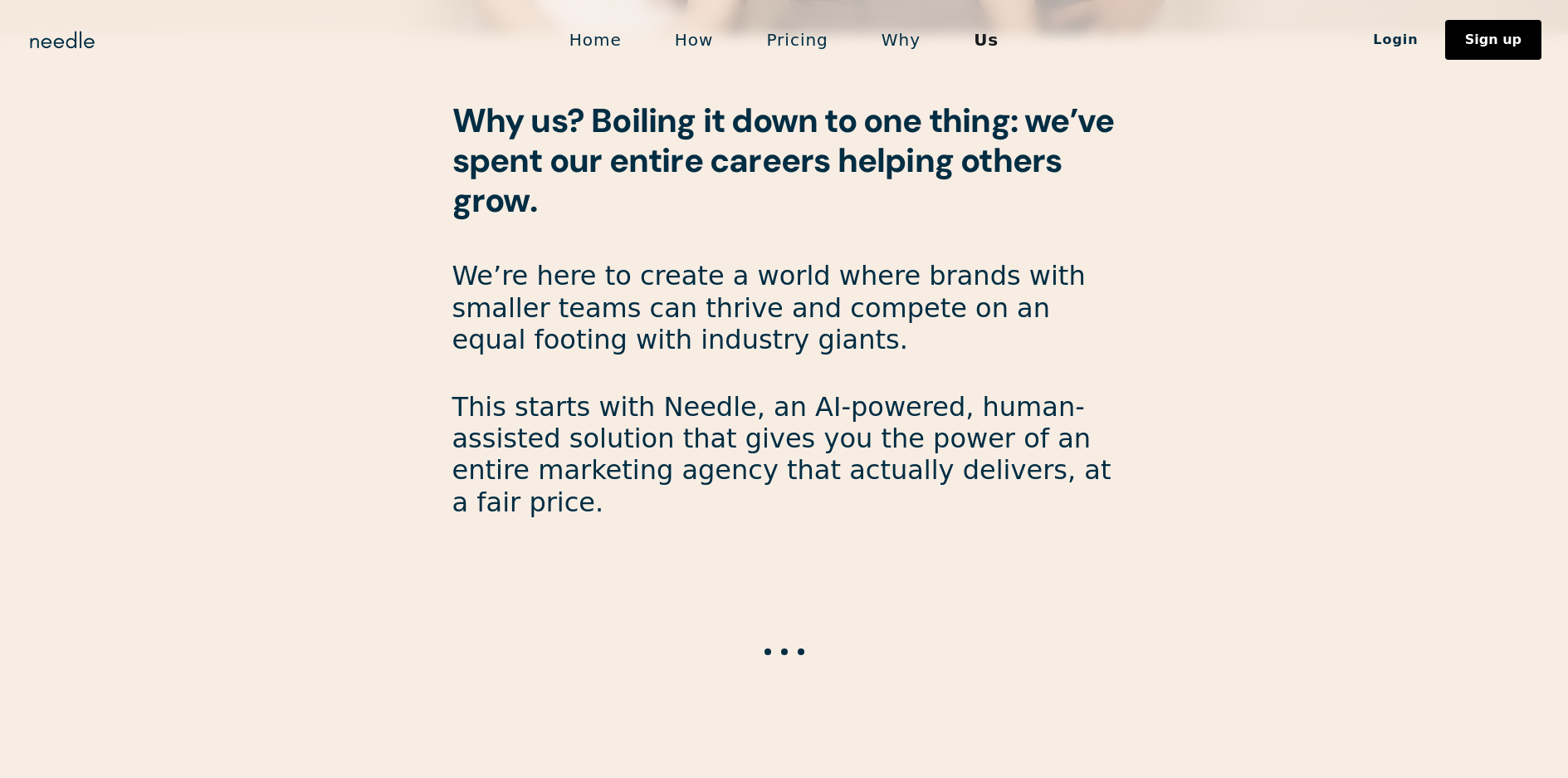
scroll to position [996, 0]
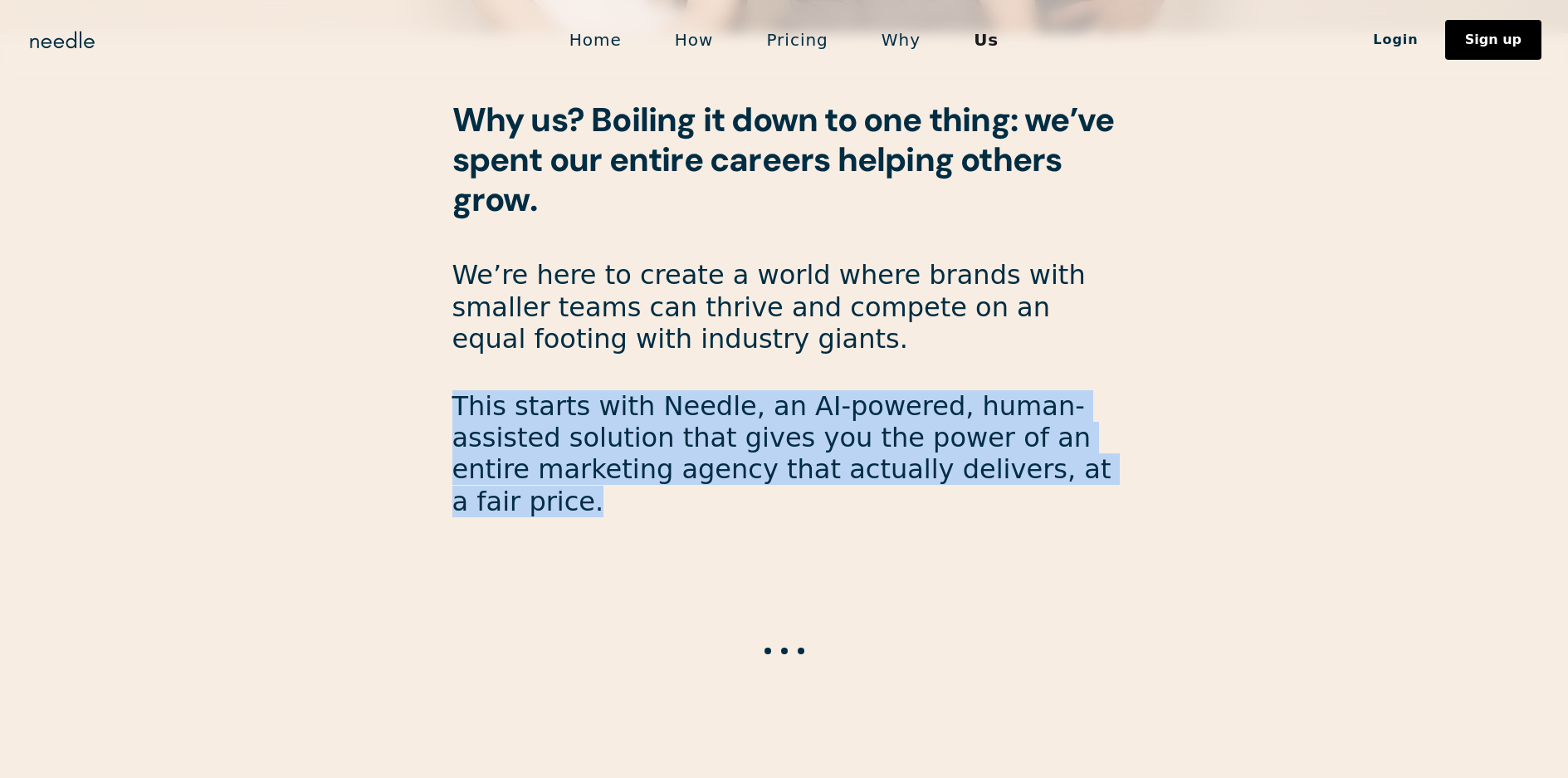
drag, startPoint x: 452, startPoint y: 413, endPoint x: 1087, endPoint y: 496, distance: 640.4
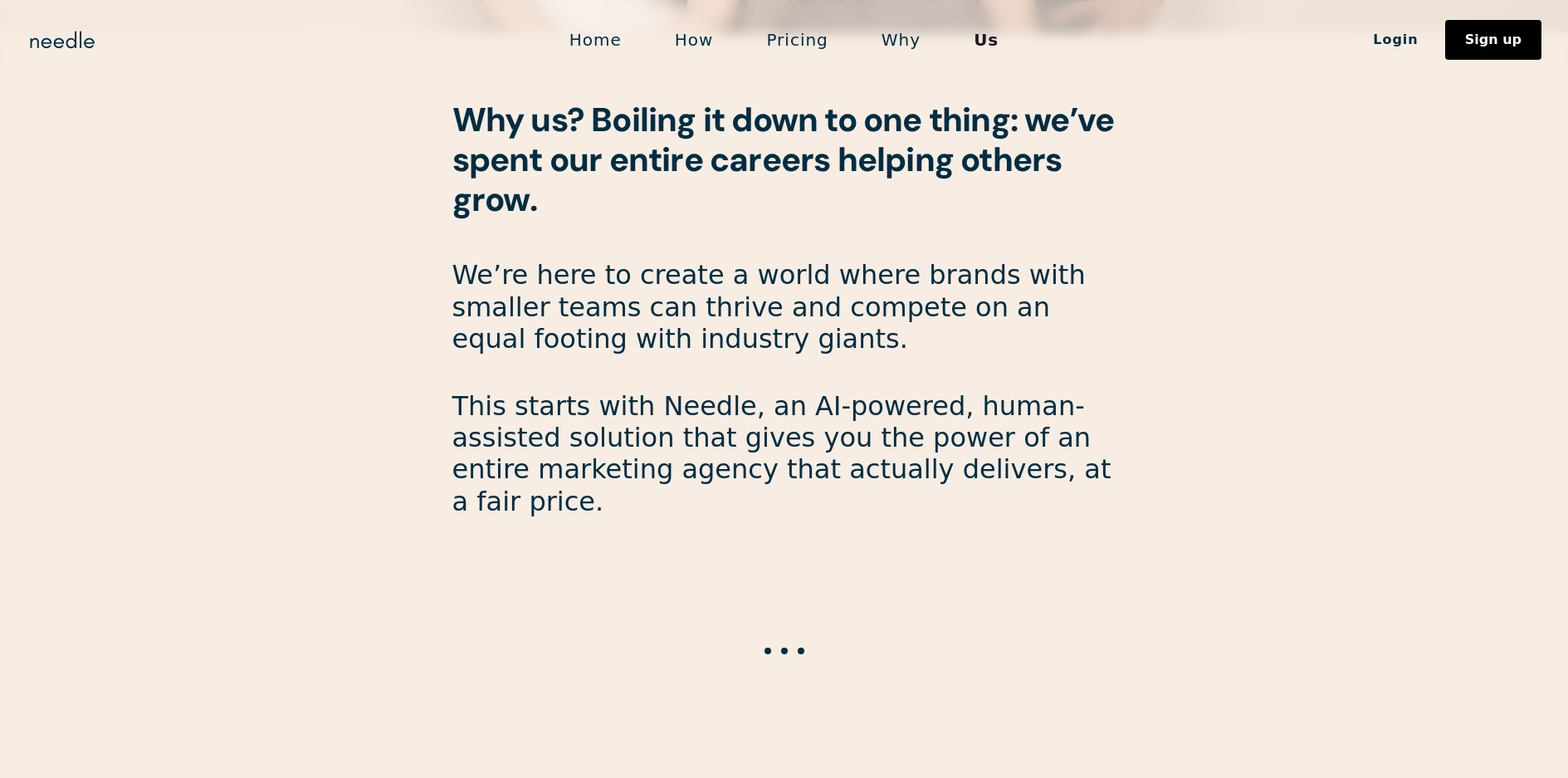
click at [671, 412] on p "This starts with Needle, an AI-powered, human-assisted solution that gives you …" at bounding box center [784, 454] width 664 height 128
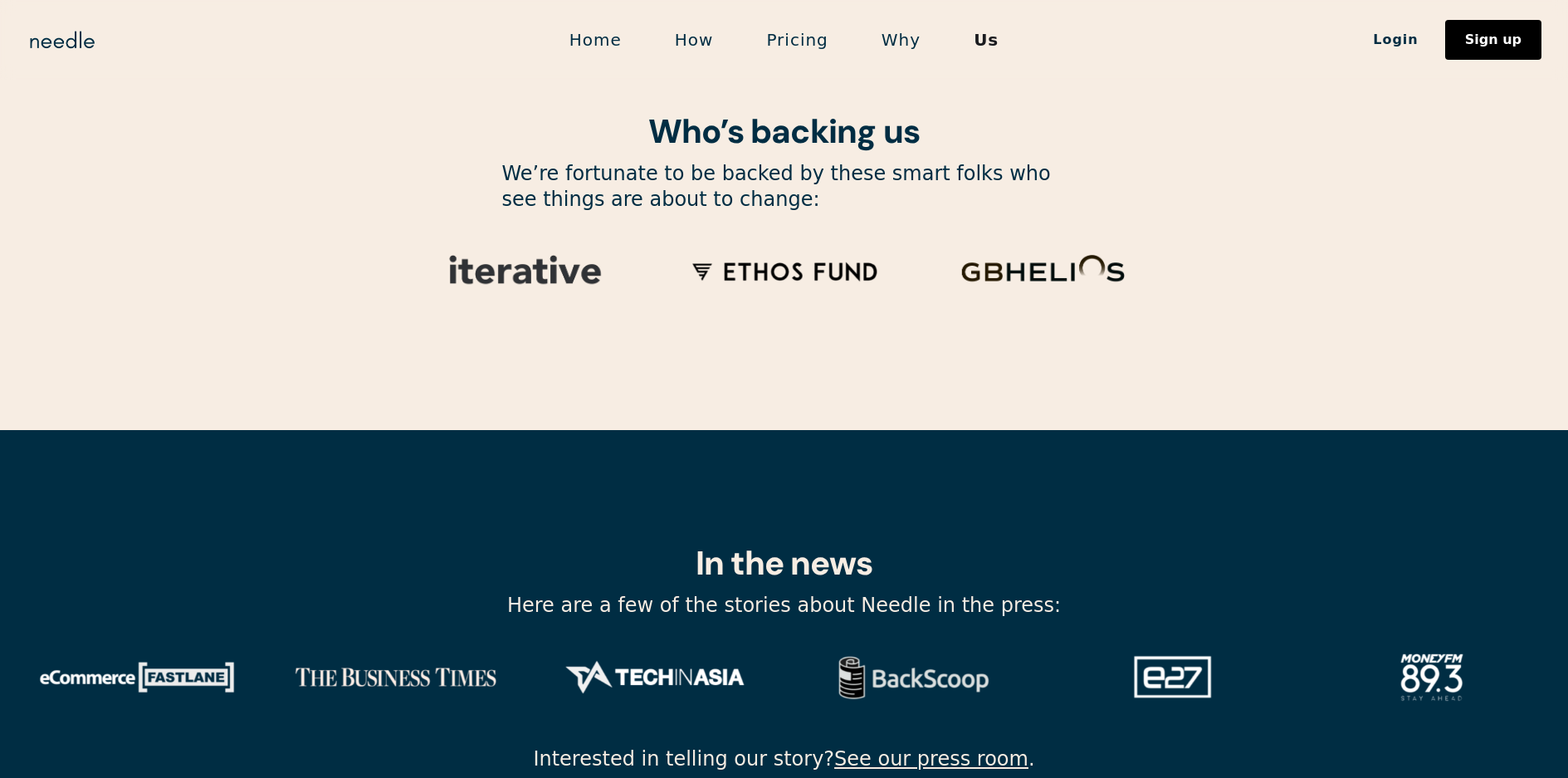
scroll to position [5497, 0]
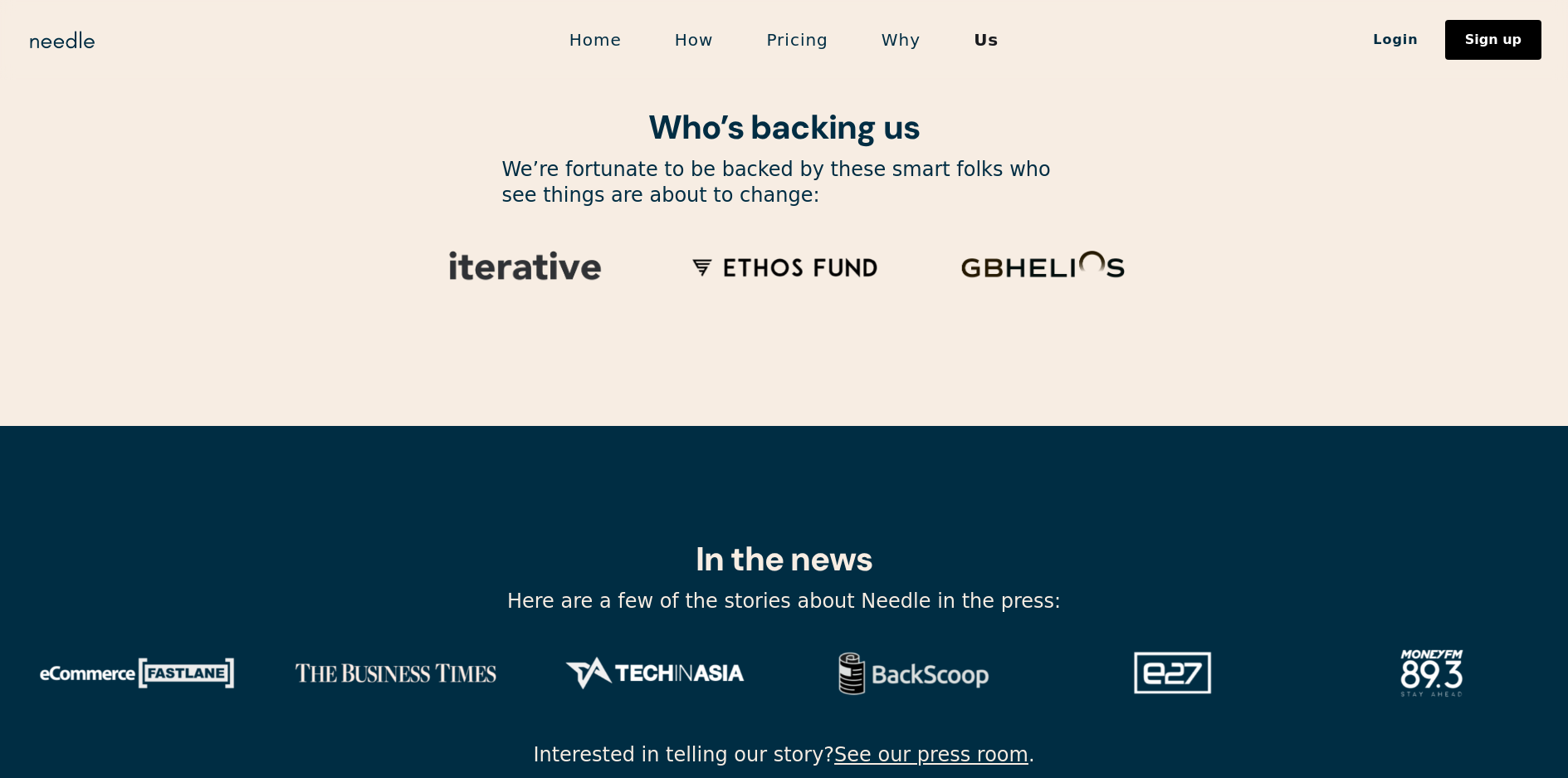
click at [702, 43] on link "How" at bounding box center [695, 39] width 92 height 34
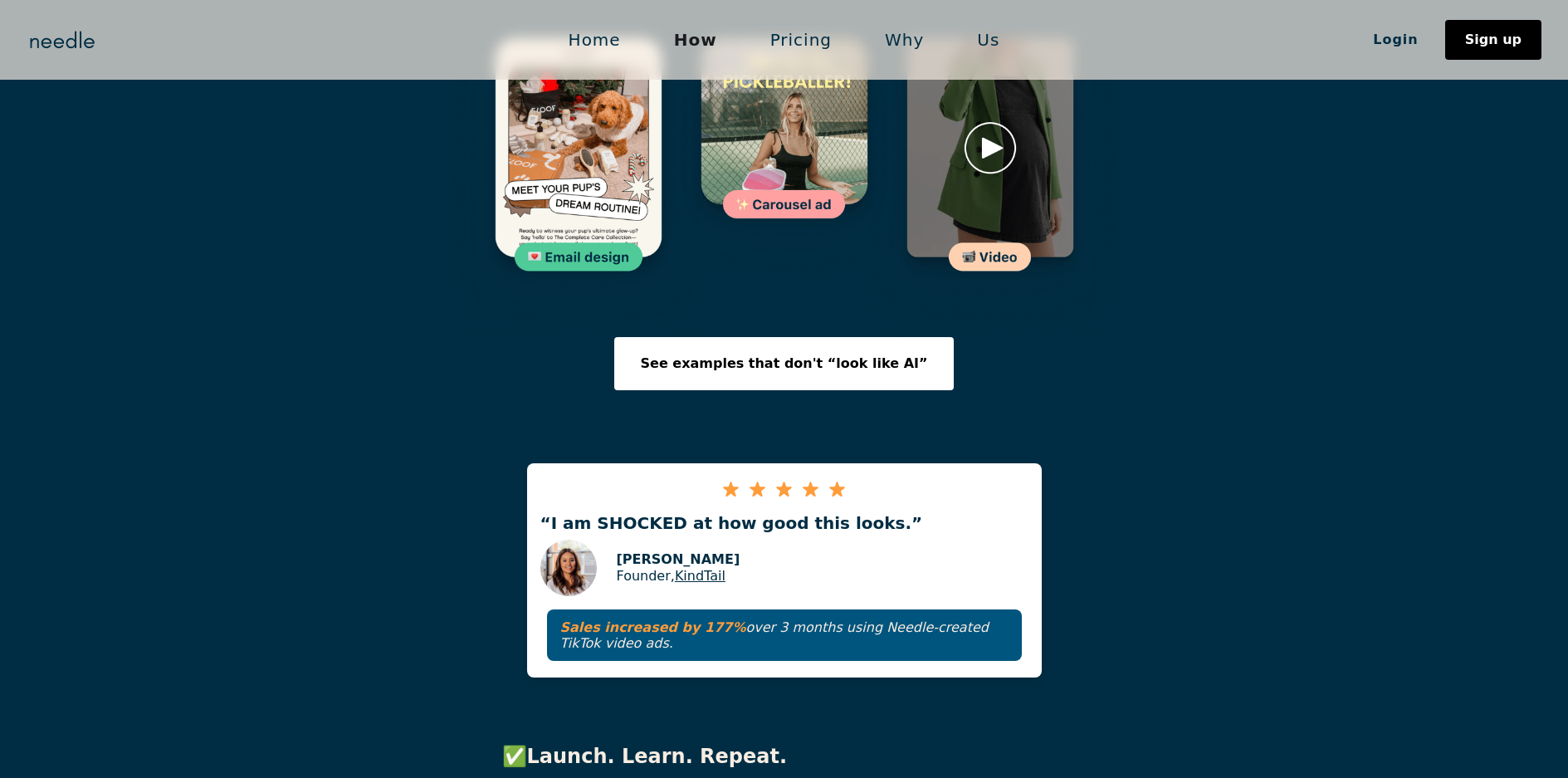
scroll to position [2489, 0]
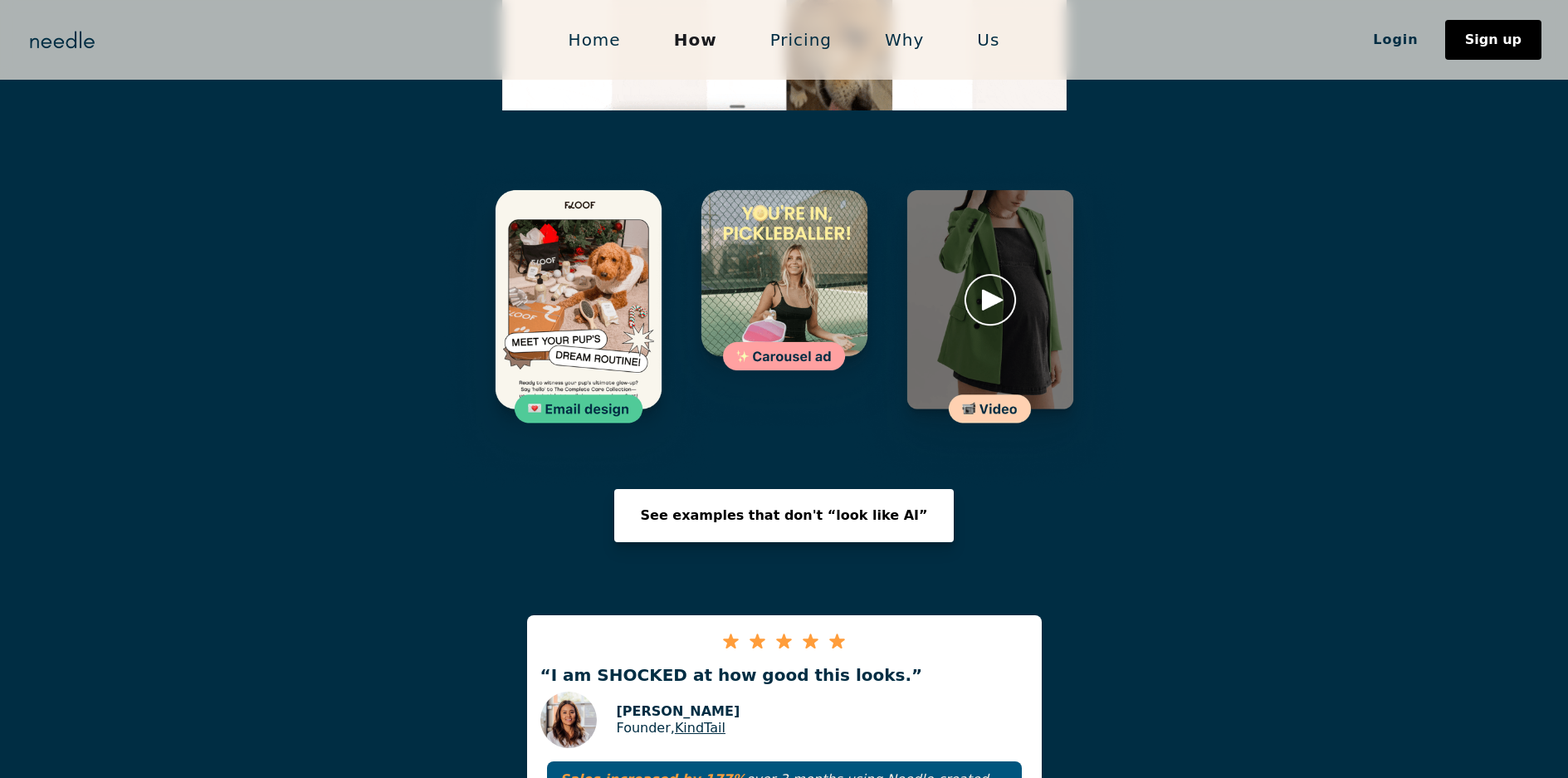
click at [756, 489] on link "See examples that don't “look like AI”" at bounding box center [784, 516] width 340 height 53
